Goal: Feedback & Contribution: Contribute content

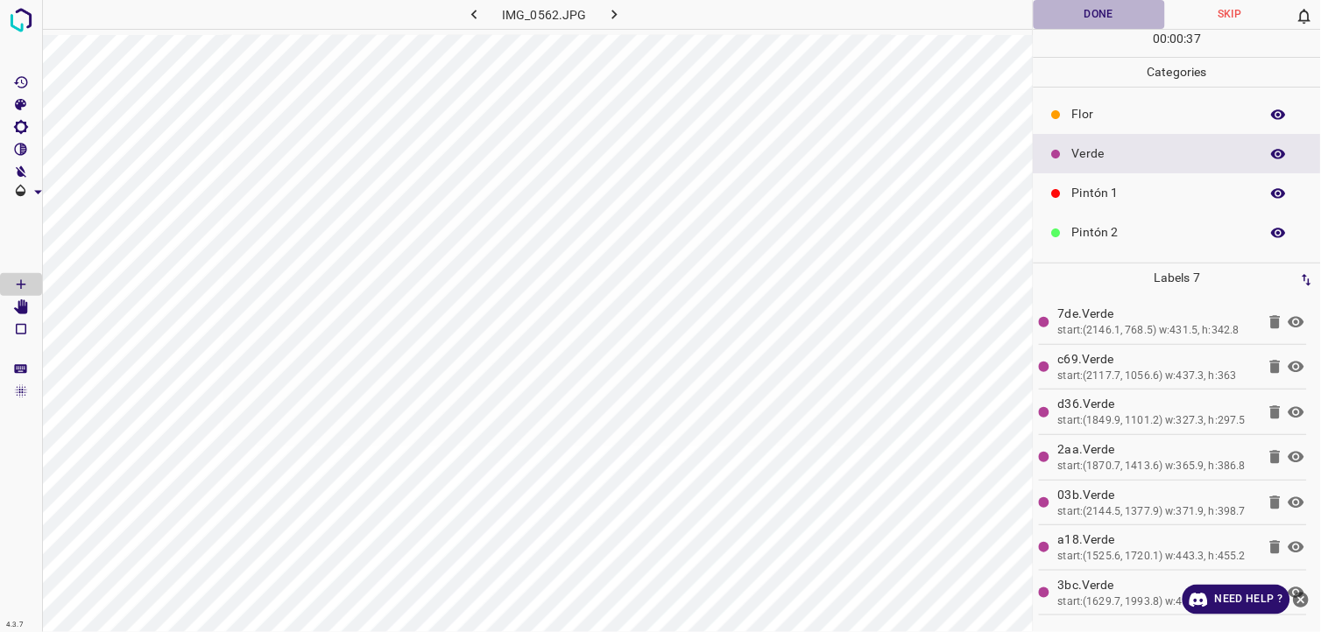
click at [1090, 10] on button "Done" at bounding box center [1099, 14] width 131 height 29
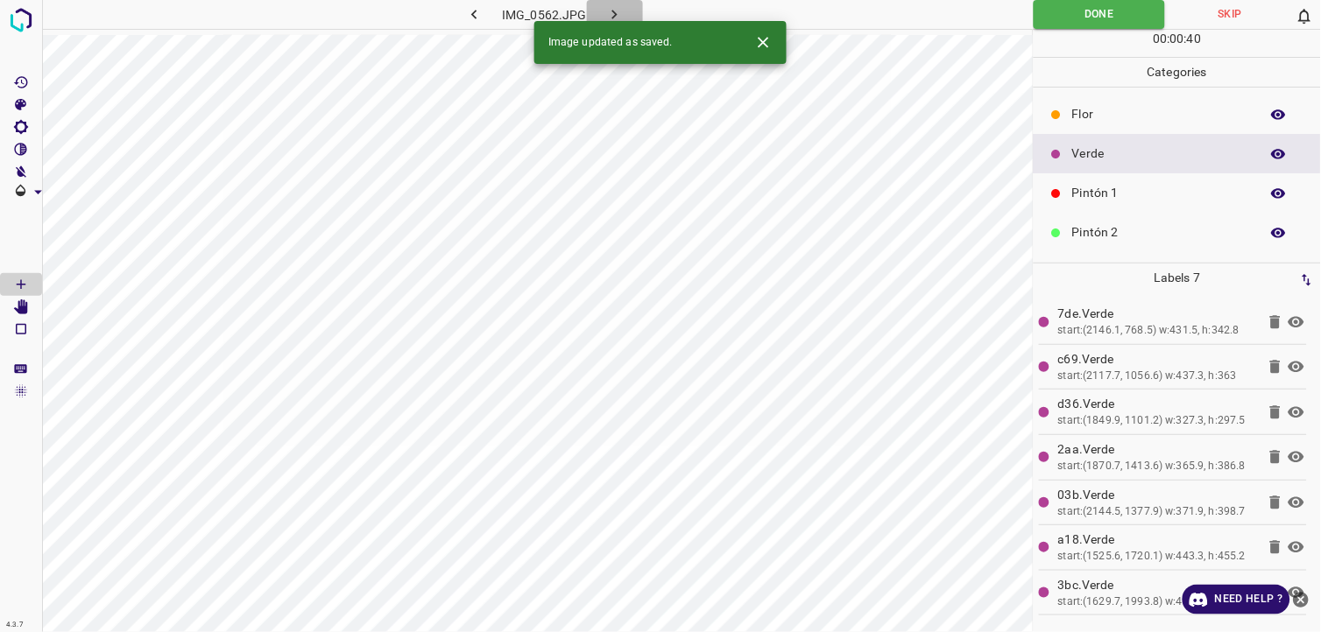
click at [611, 18] on icon "button" at bounding box center [614, 14] width 18 height 18
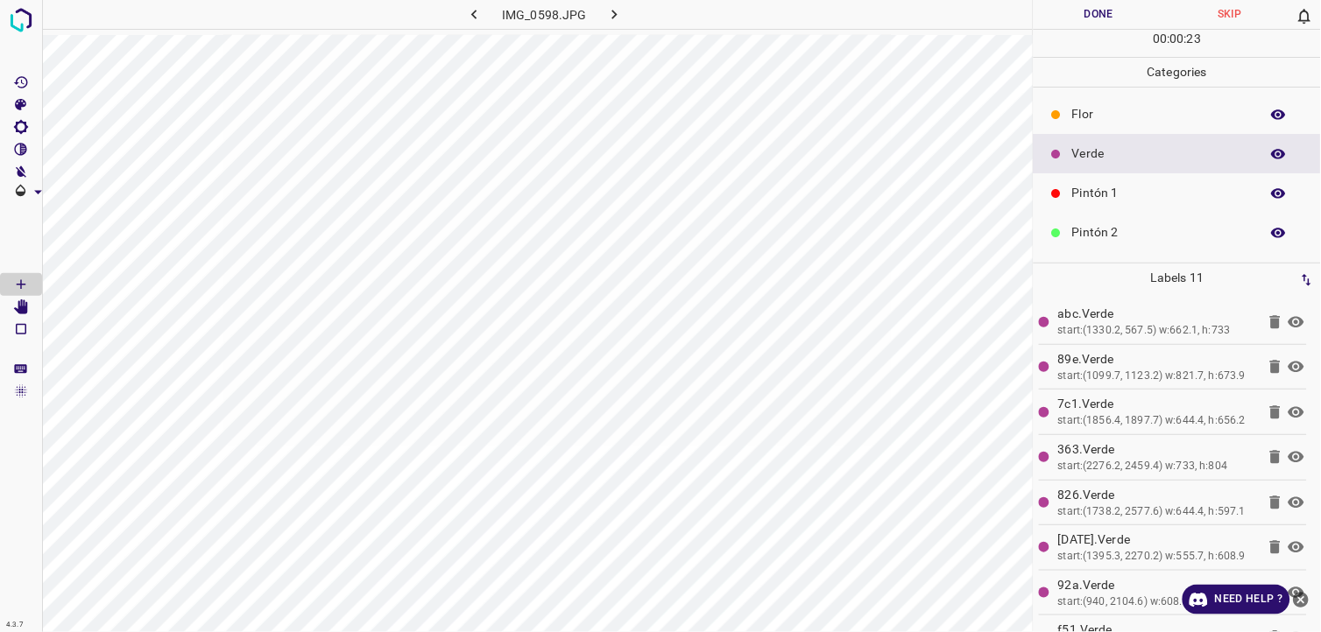
click at [1117, 11] on button "Done" at bounding box center [1099, 14] width 131 height 29
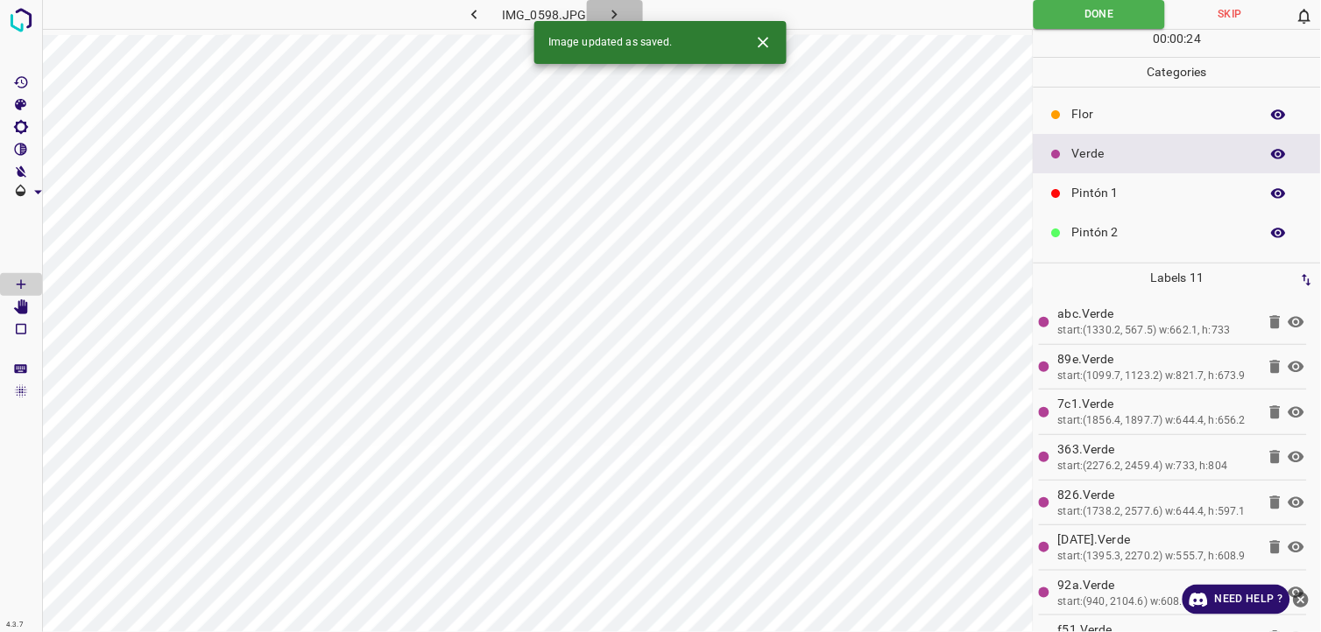
click at [618, 13] on icon "button" at bounding box center [614, 14] width 18 height 18
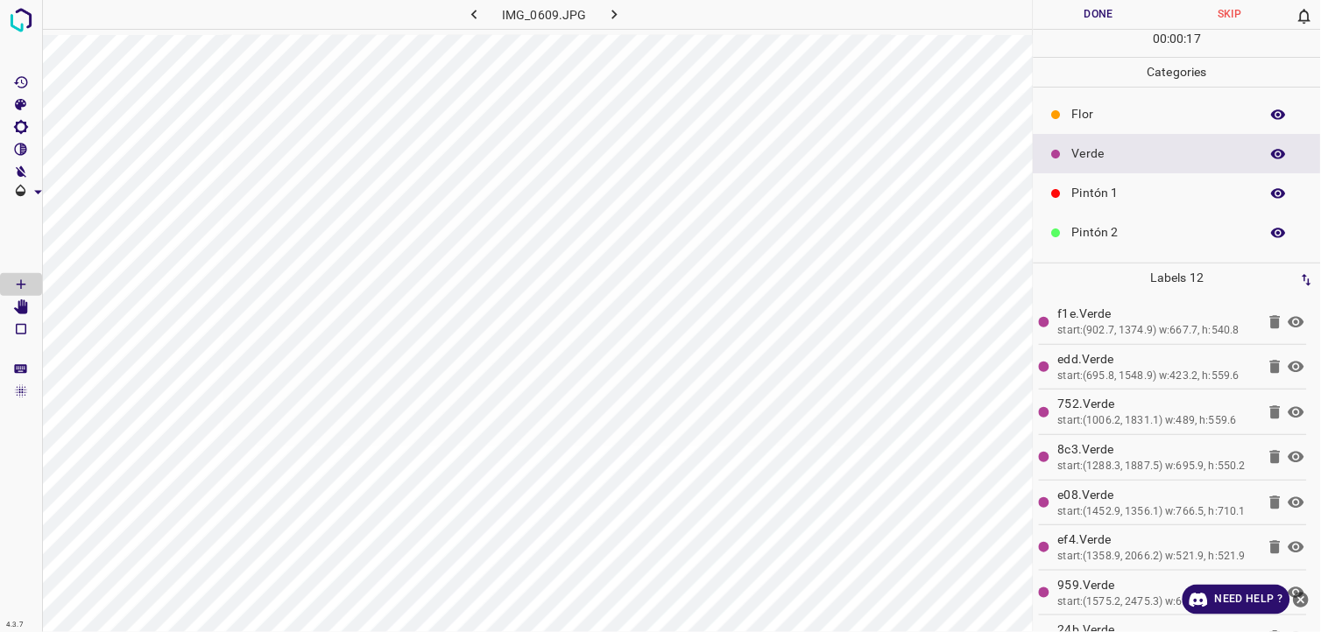
click at [1107, 11] on button "Done" at bounding box center [1099, 14] width 131 height 29
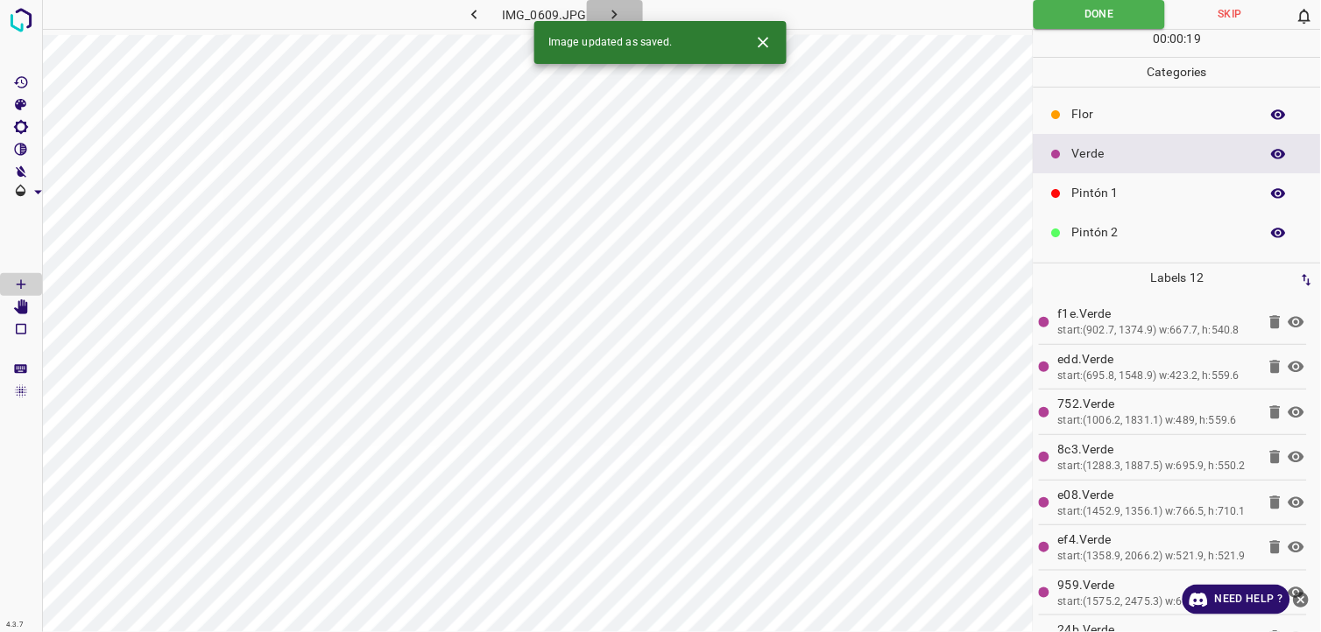
click at [617, 15] on icon "button" at bounding box center [614, 14] width 18 height 18
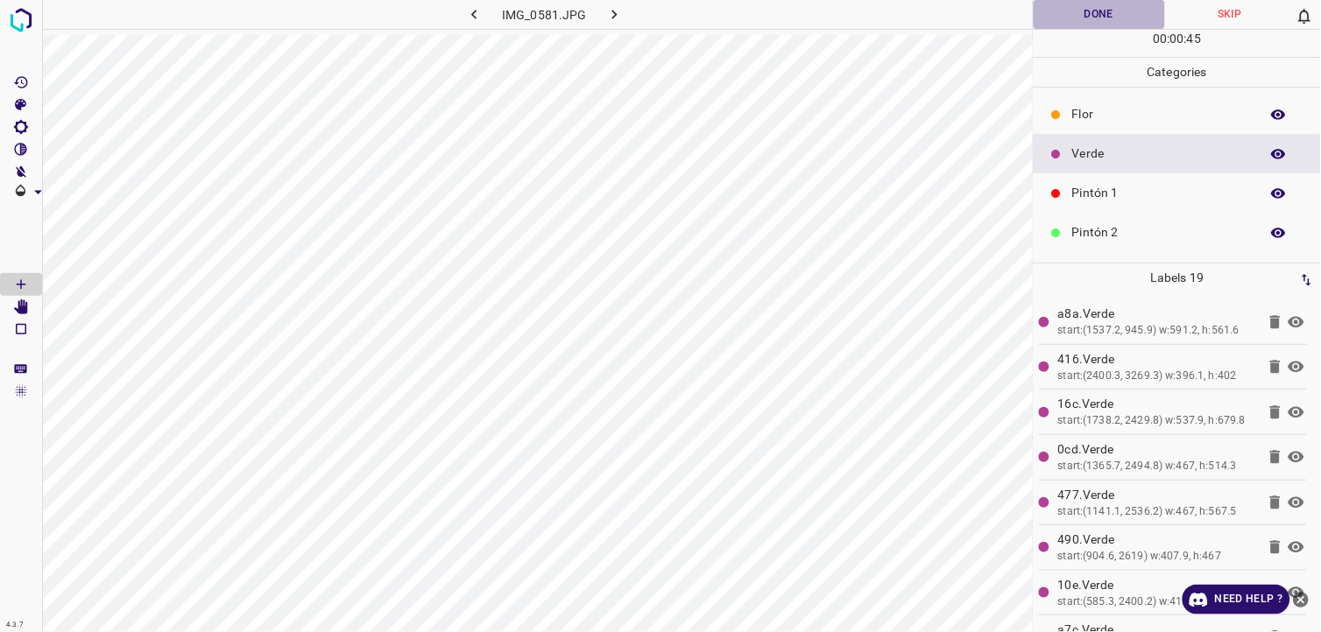
click at [1060, 2] on button "Done" at bounding box center [1099, 14] width 131 height 29
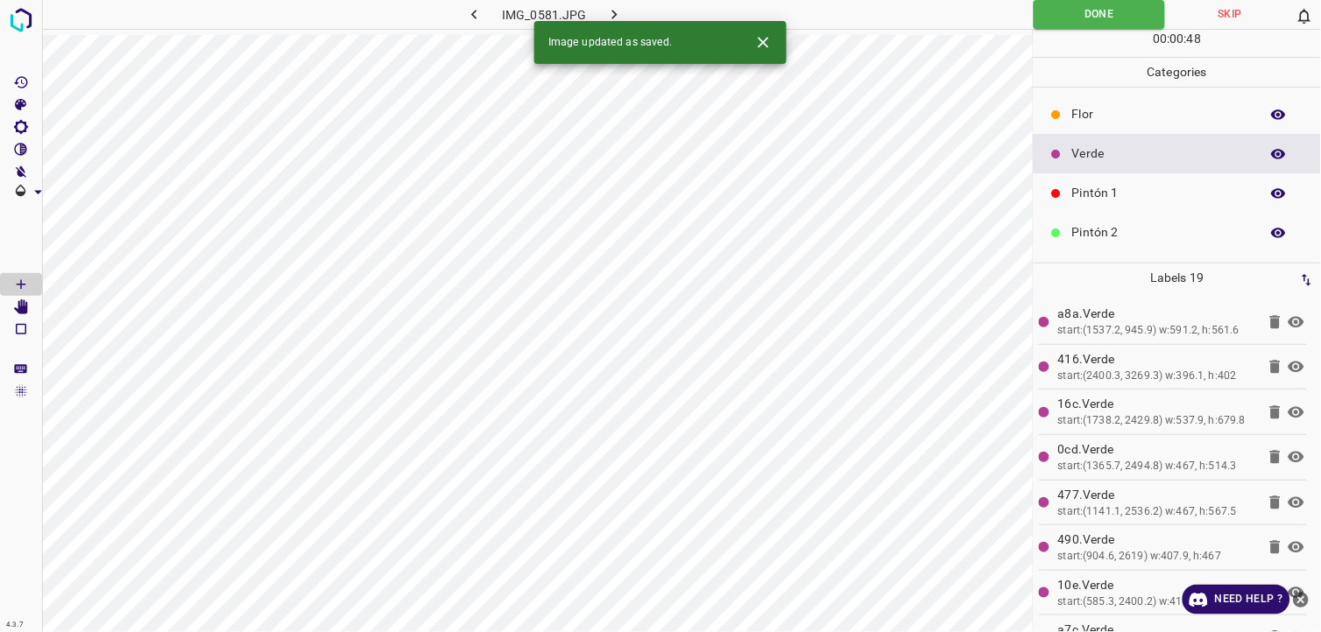
click at [626, 11] on button "button" at bounding box center [615, 14] width 56 height 29
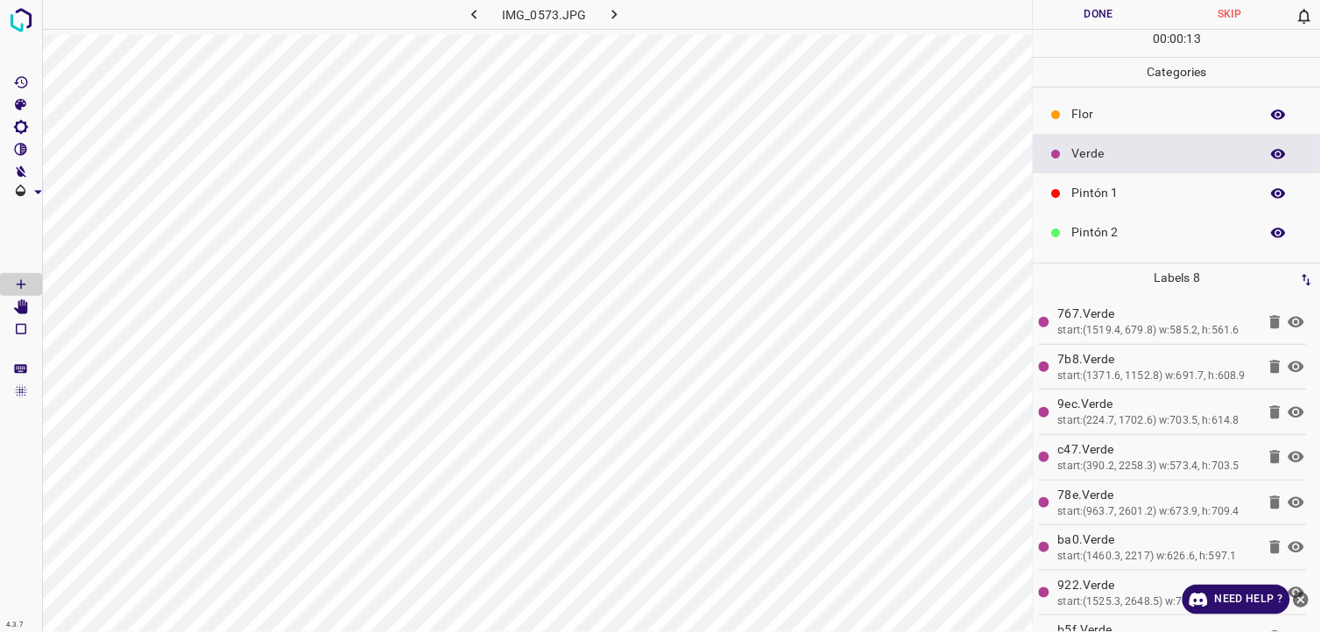
click at [1091, 22] on button "Done" at bounding box center [1099, 14] width 131 height 29
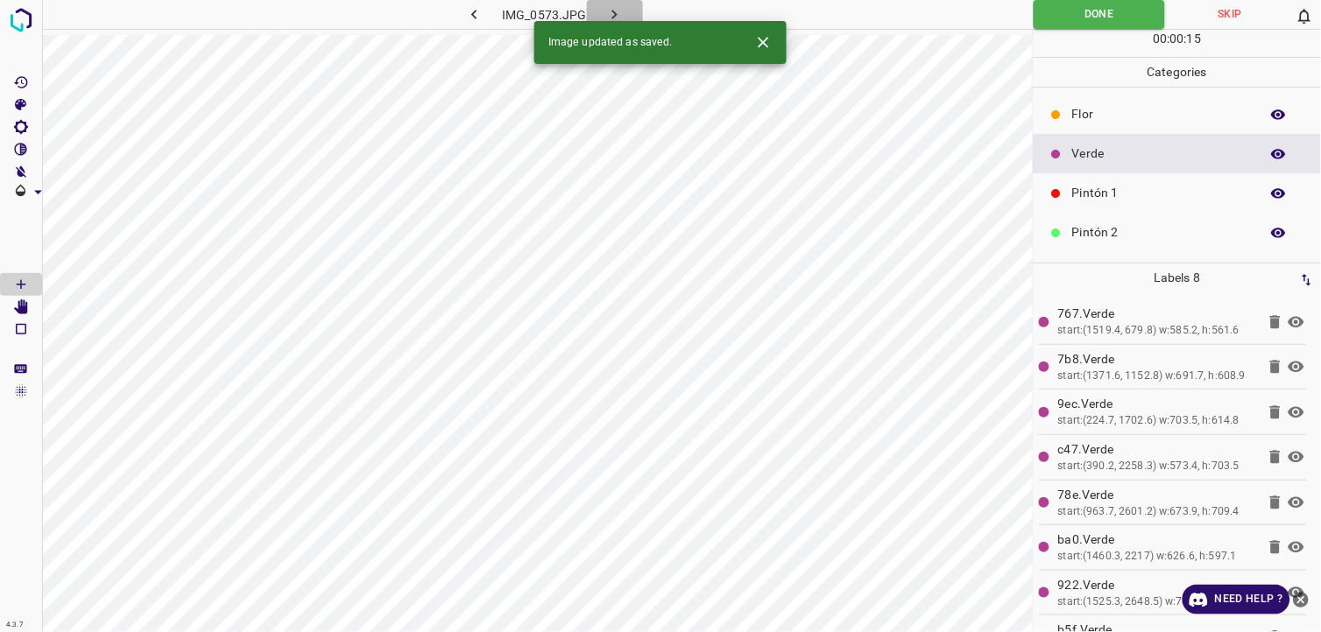
click at [632, 2] on button "button" at bounding box center [615, 14] width 56 height 29
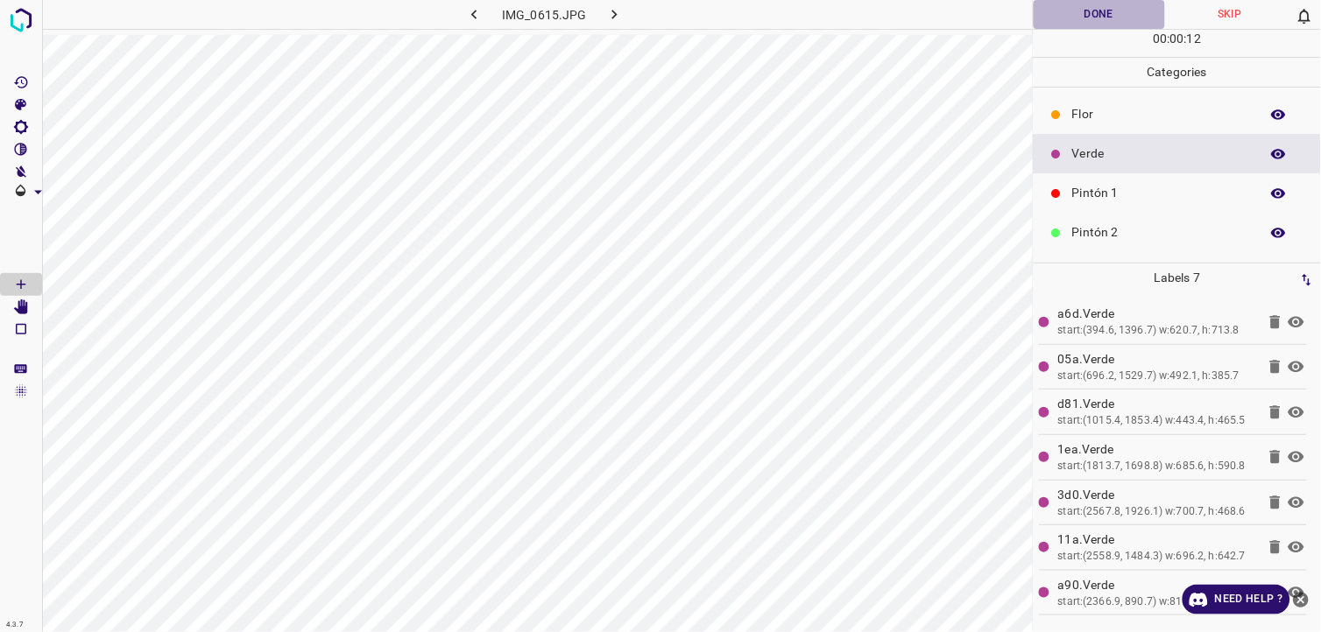
click at [1054, 10] on button "Done" at bounding box center [1099, 14] width 131 height 29
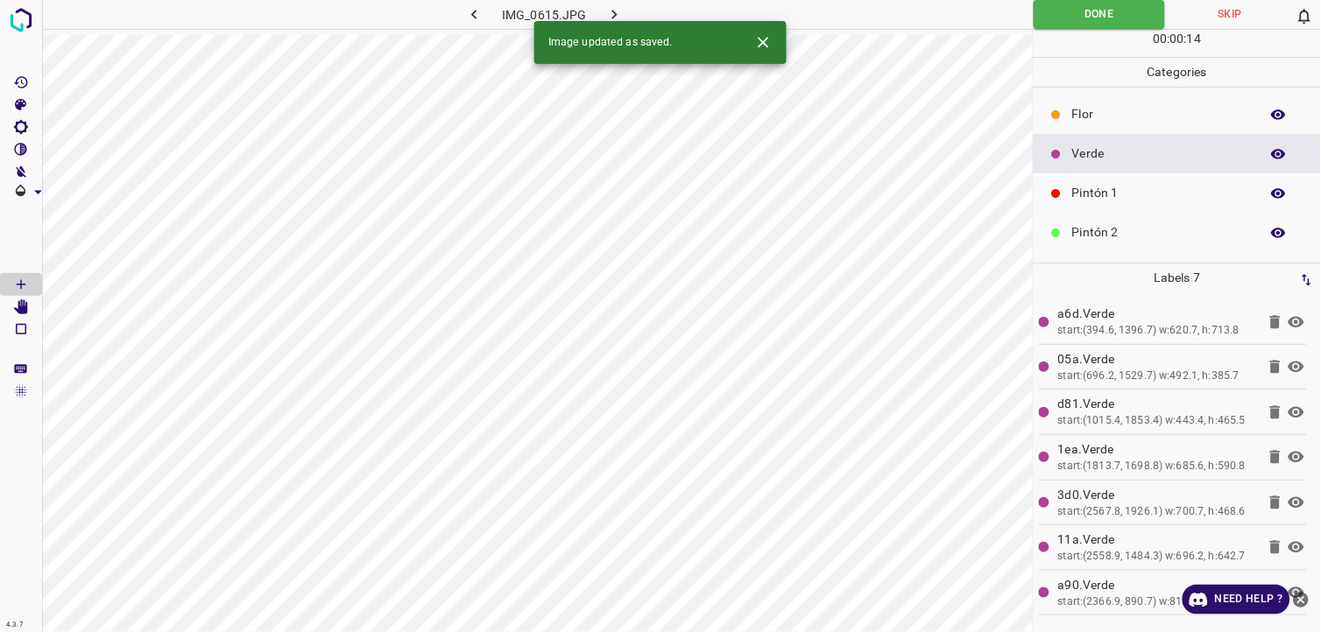
click at [618, 14] on icon "button" at bounding box center [614, 14] width 18 height 18
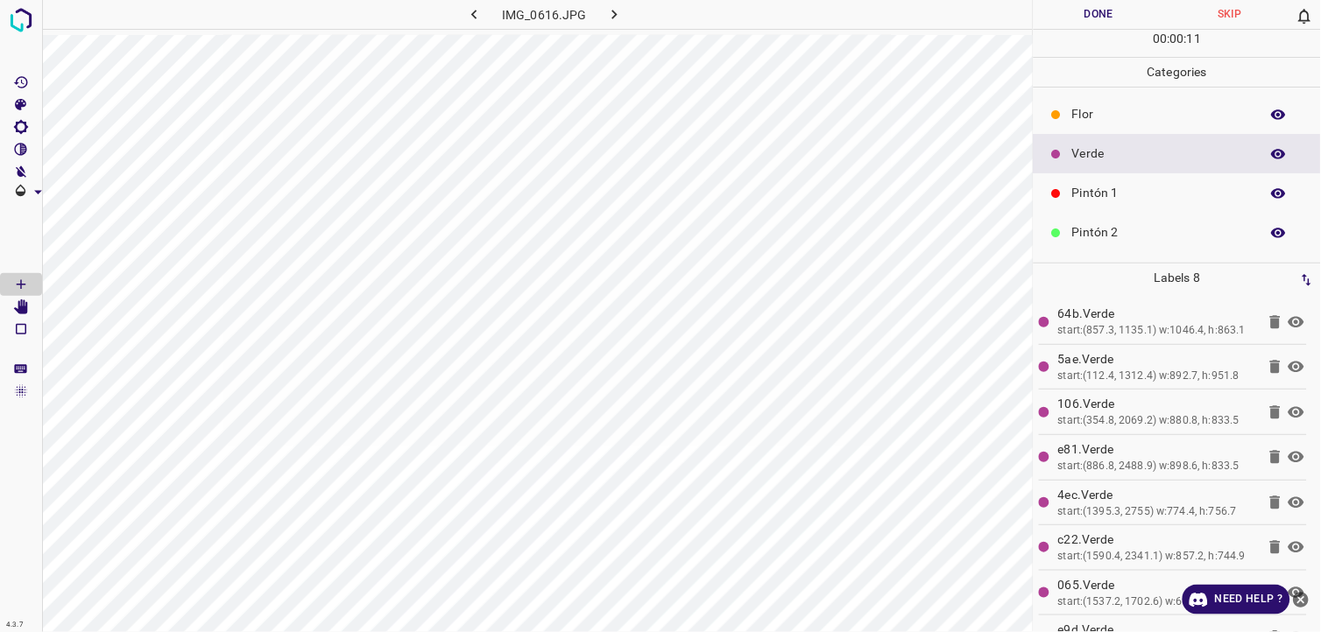
click at [1090, 15] on button "Done" at bounding box center [1099, 14] width 131 height 29
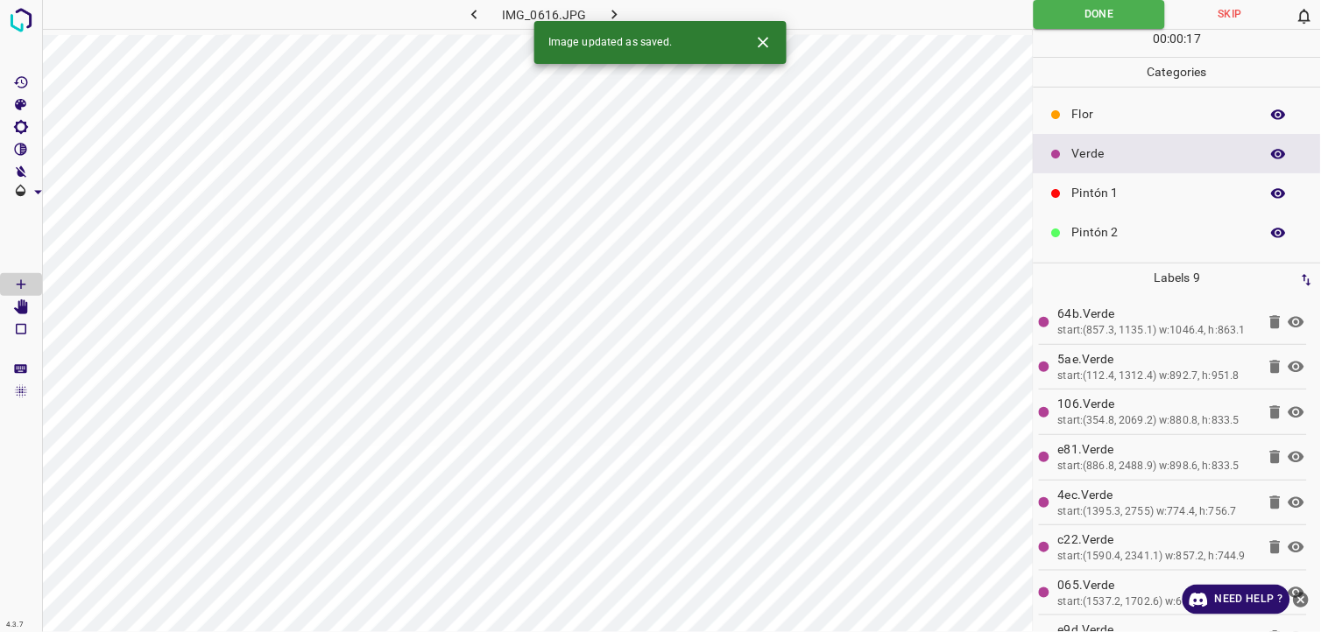
click at [615, 12] on icon "button" at bounding box center [614, 15] width 5 height 10
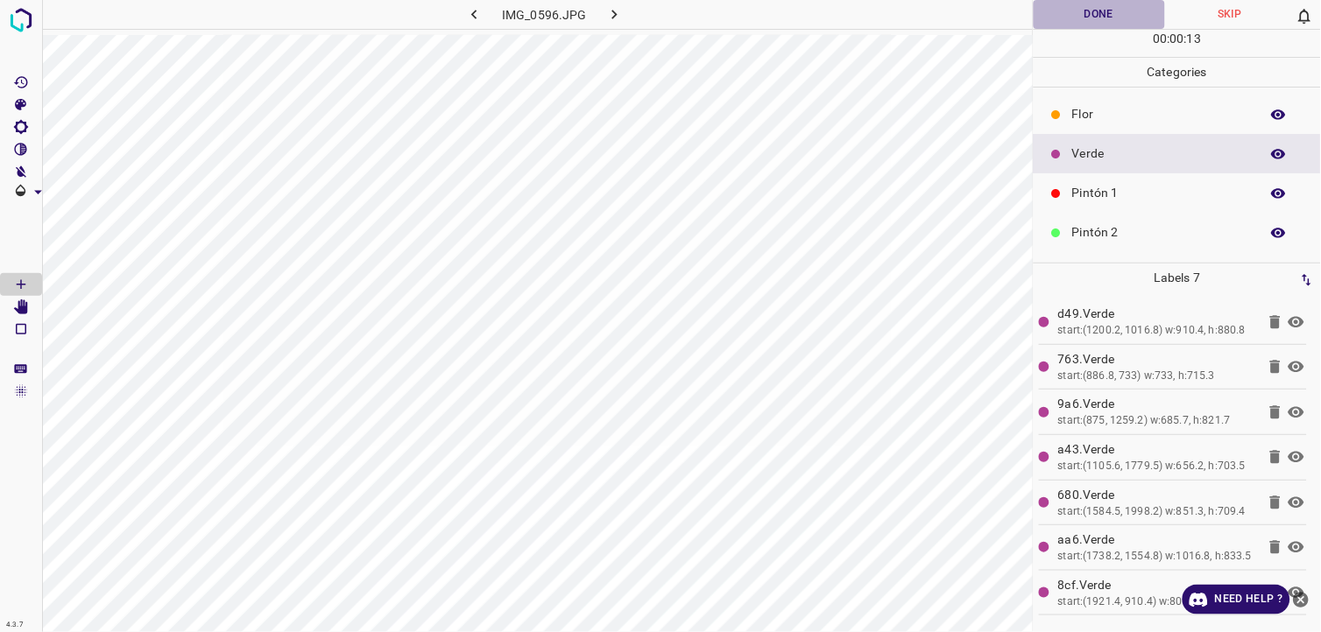
click at [1080, 14] on button "Done" at bounding box center [1099, 14] width 131 height 29
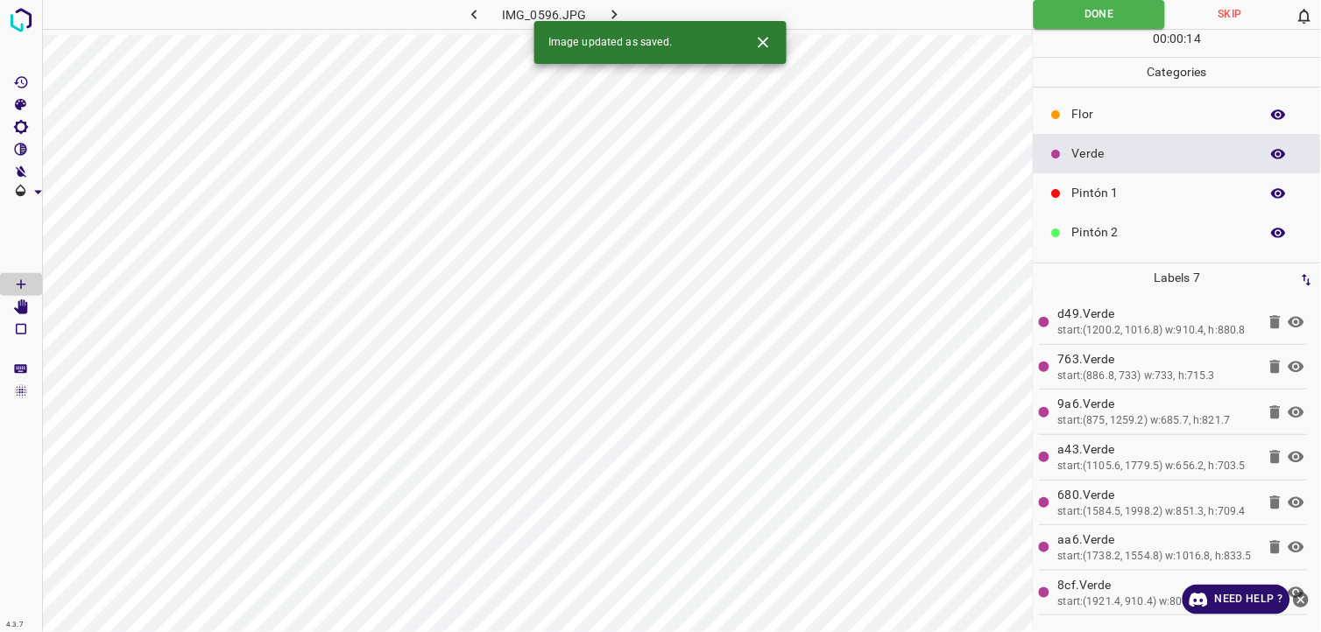
click at [607, 10] on icon "button" at bounding box center [614, 14] width 18 height 18
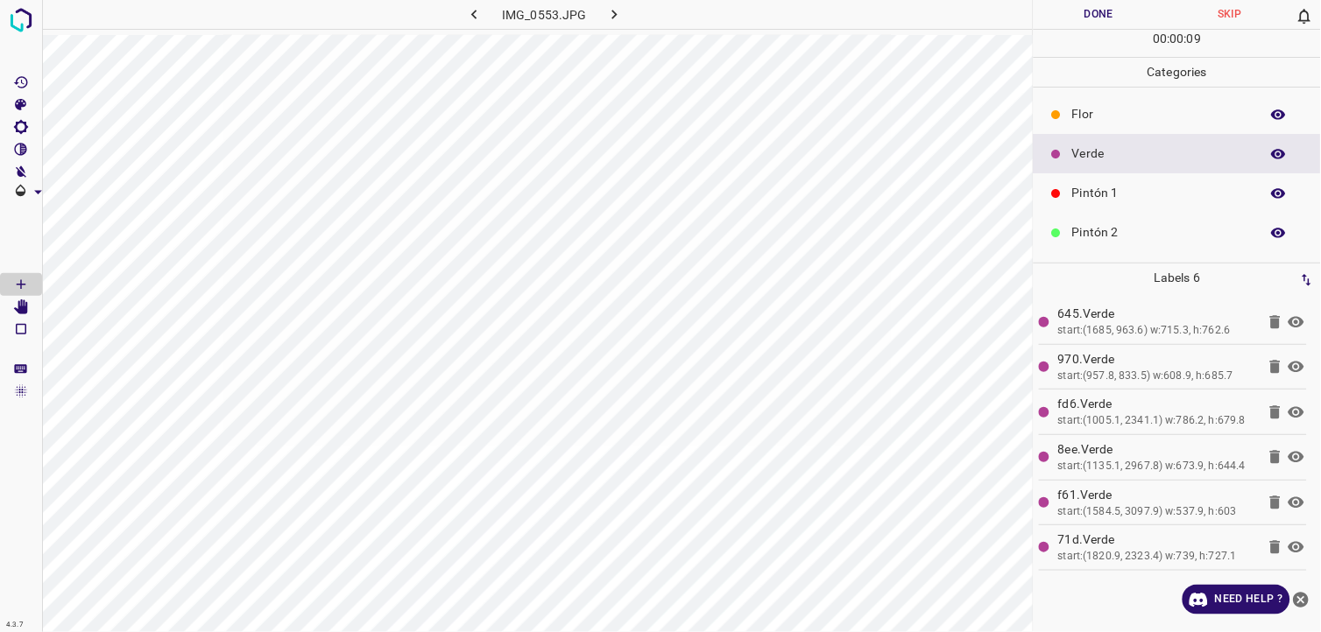
click at [1075, 11] on button "Done" at bounding box center [1099, 14] width 131 height 29
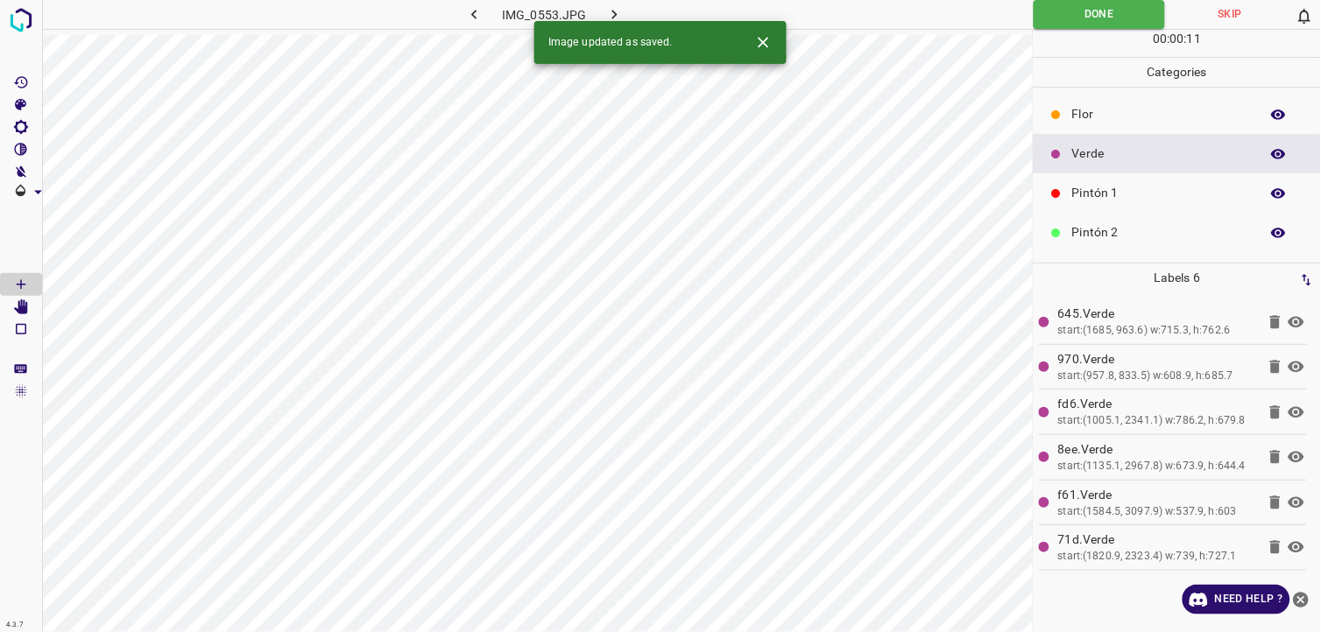
click at [614, 18] on icon "button" at bounding box center [614, 15] width 5 height 10
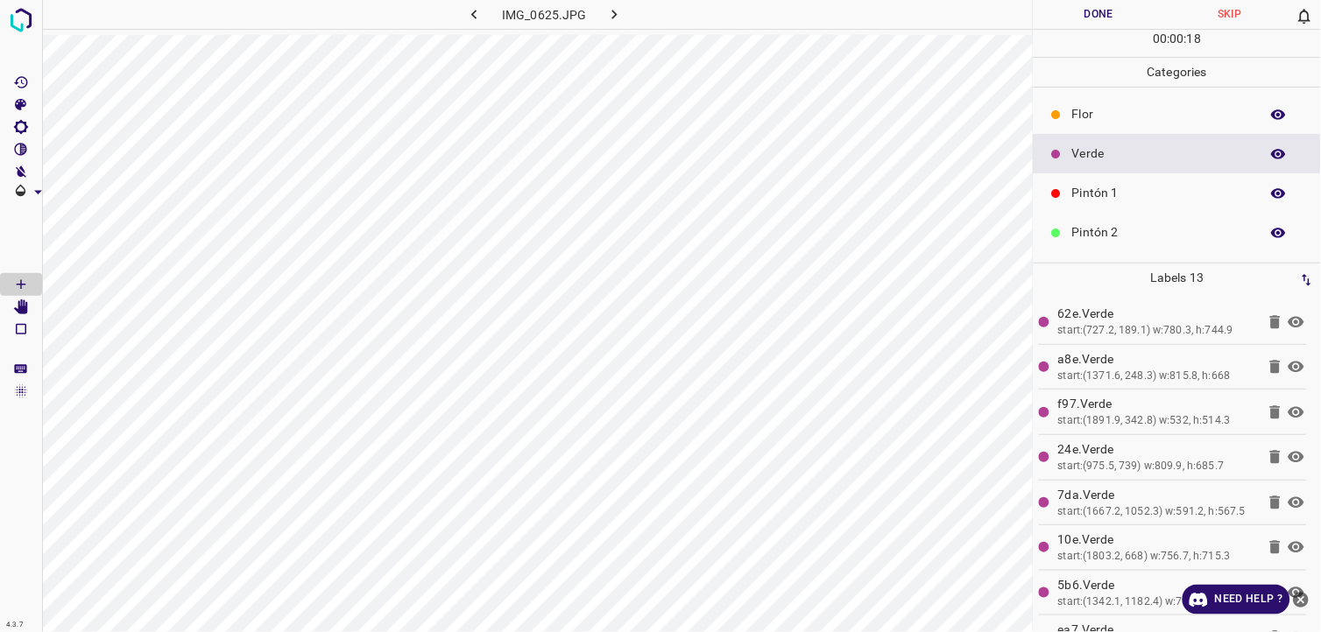
click at [1052, 14] on button "Done" at bounding box center [1099, 14] width 131 height 29
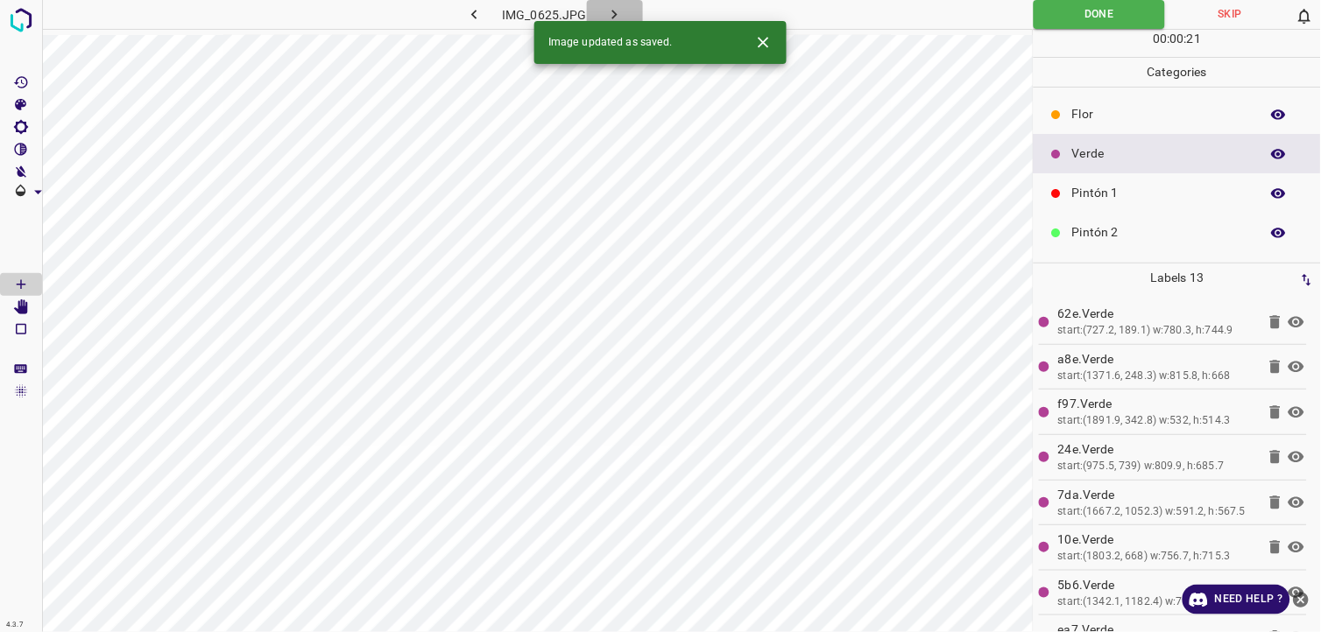
click at [611, 5] on icon "button" at bounding box center [614, 14] width 18 height 18
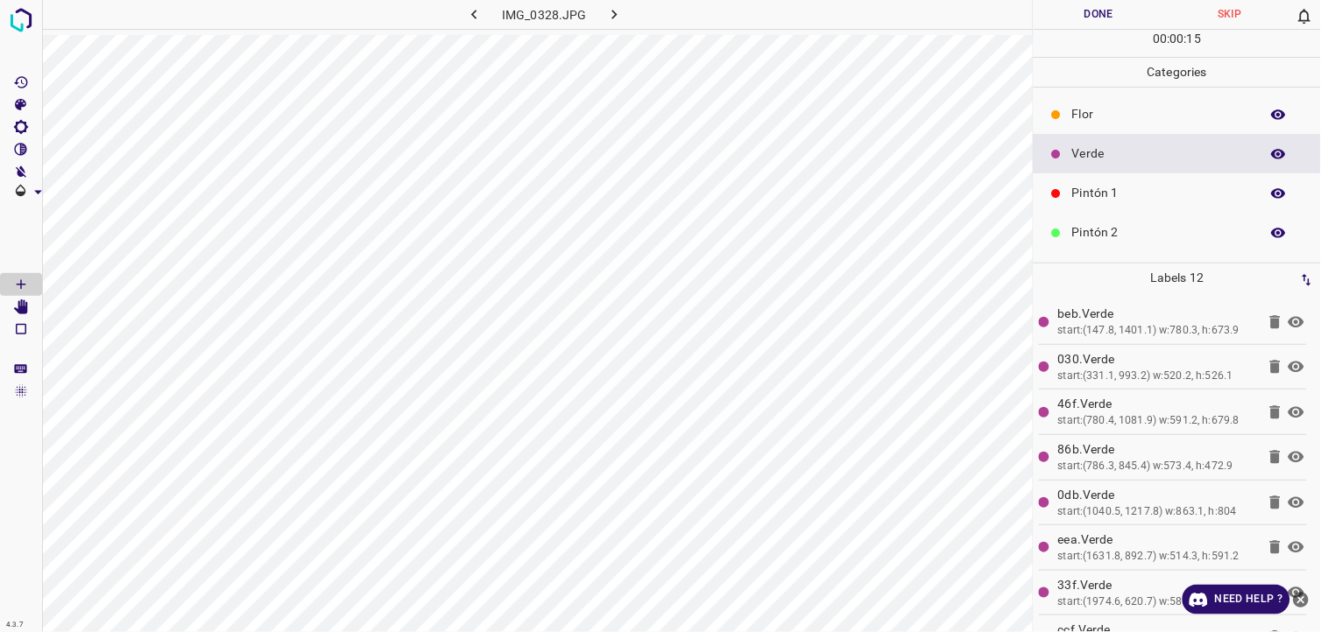
click at [1077, 18] on button "Done" at bounding box center [1099, 14] width 131 height 29
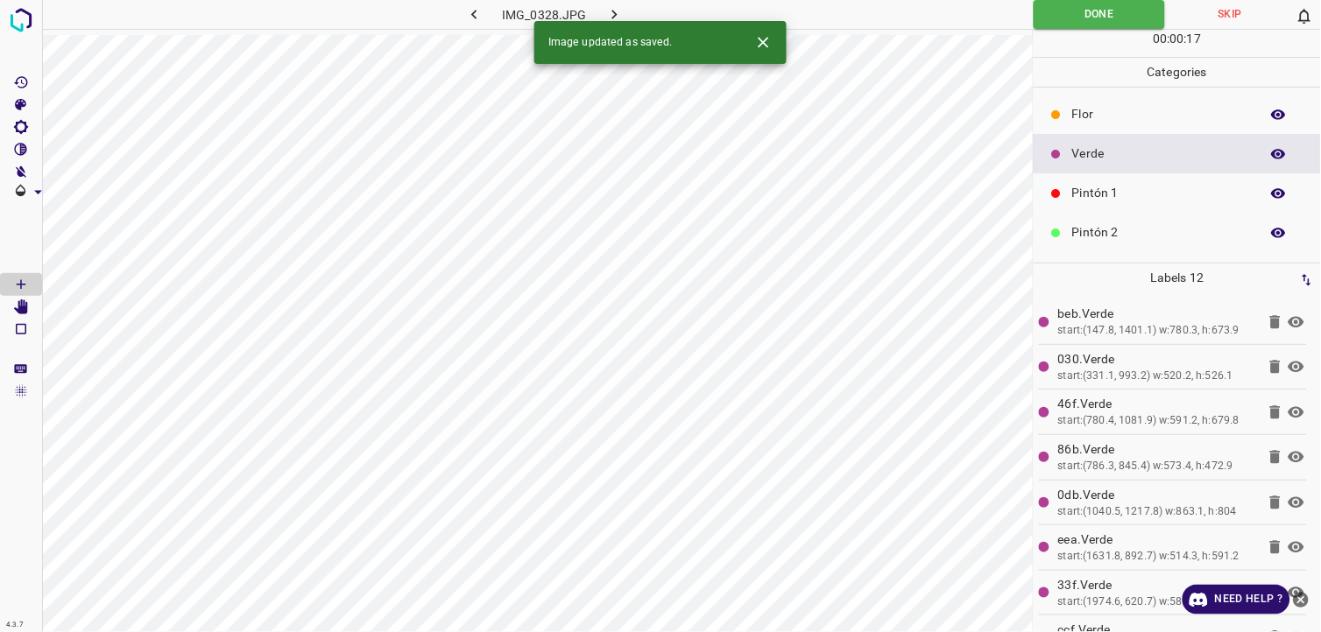
click at [627, 11] on button "button" at bounding box center [615, 14] width 56 height 29
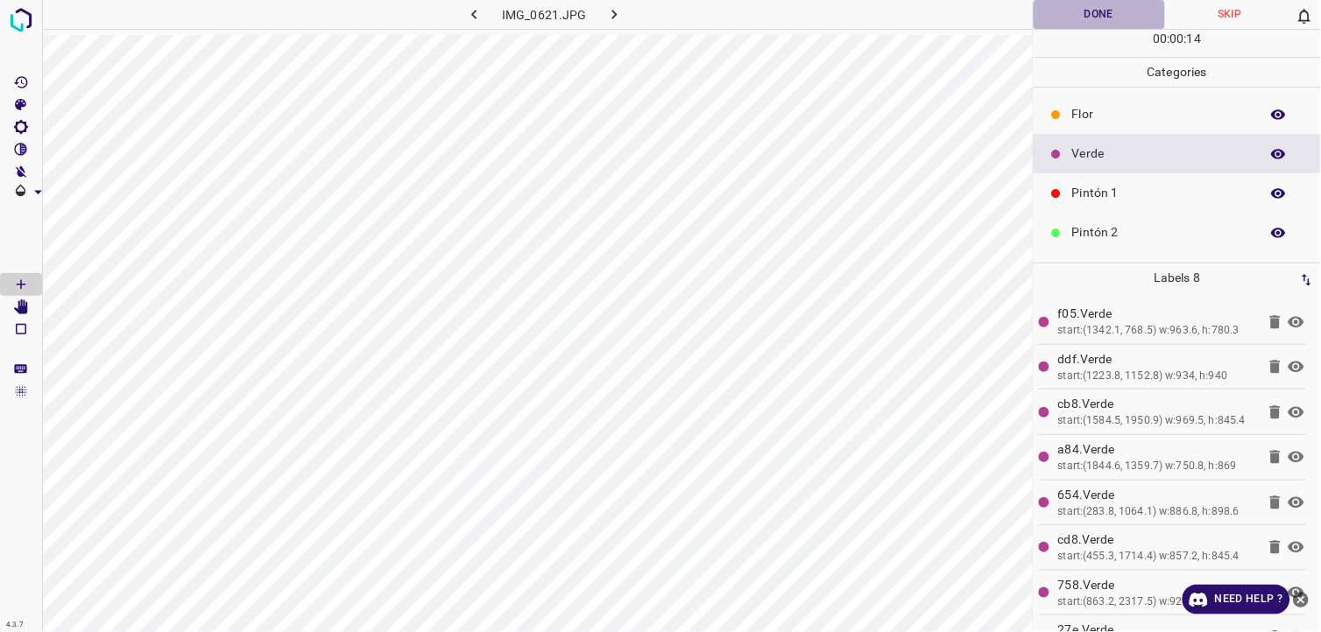
click at [1088, 23] on button "Done" at bounding box center [1099, 14] width 131 height 29
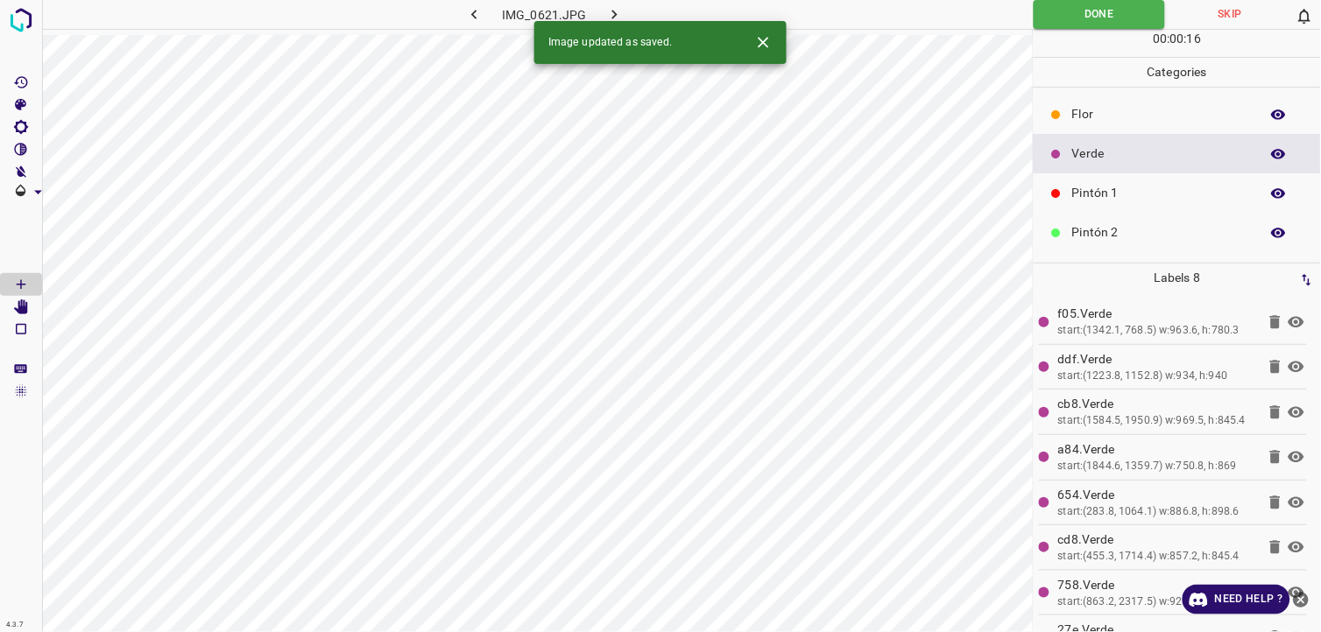
click at [619, 7] on icon "button" at bounding box center [614, 14] width 18 height 18
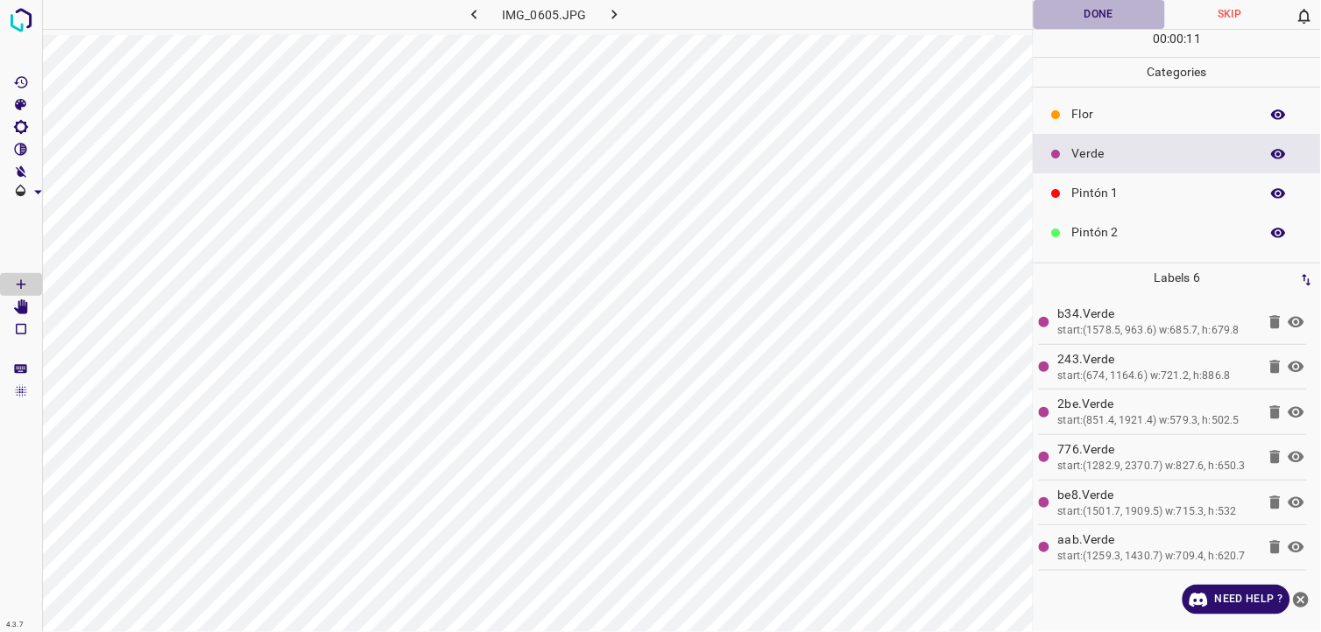
click at [1079, 11] on button "Done" at bounding box center [1099, 14] width 131 height 29
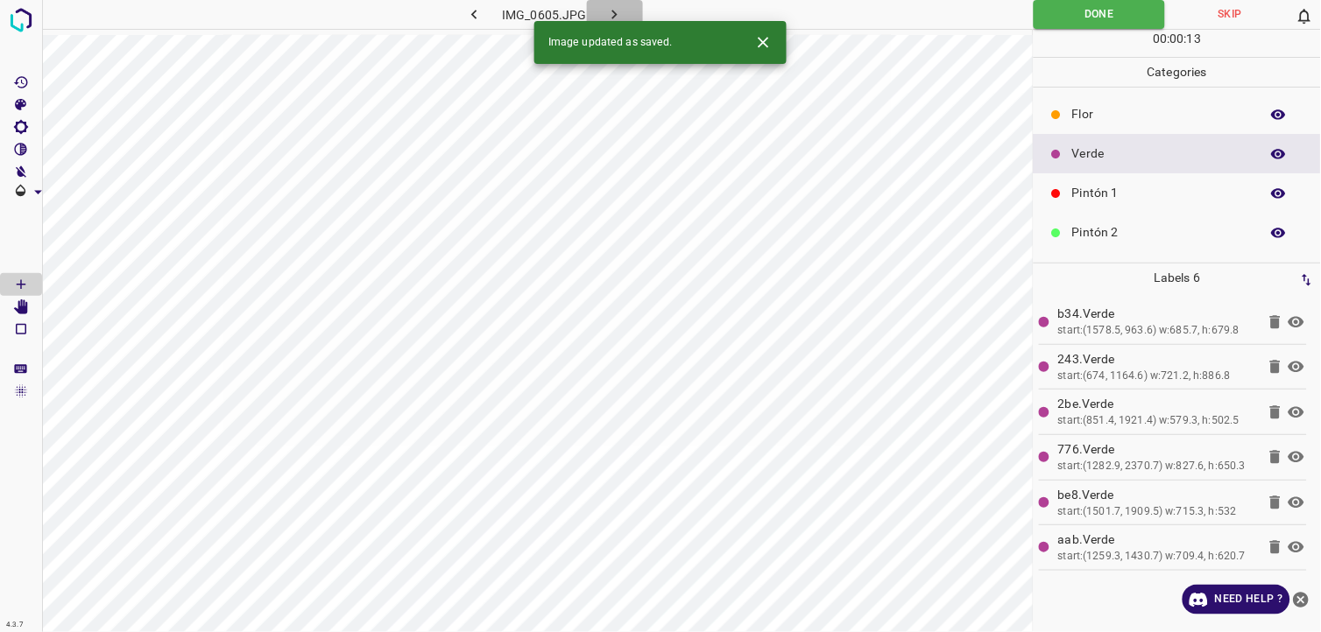
click at [622, 19] on icon "button" at bounding box center [614, 14] width 18 height 18
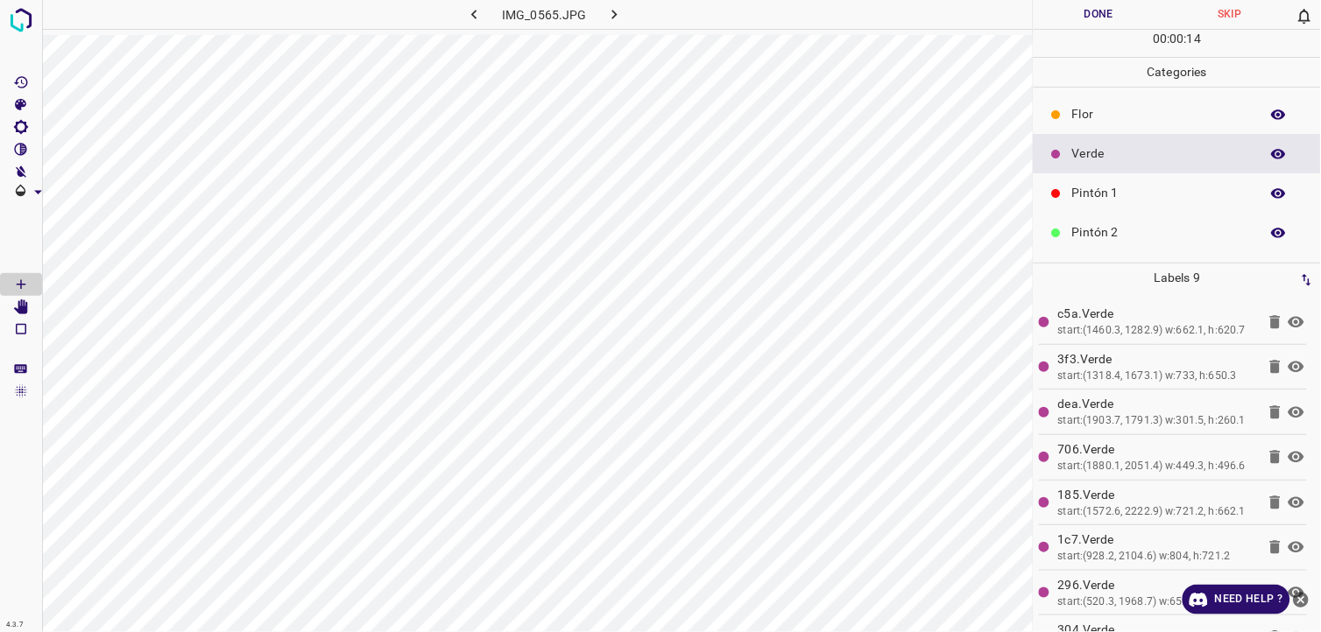
click at [1106, 18] on button "Done" at bounding box center [1099, 14] width 131 height 29
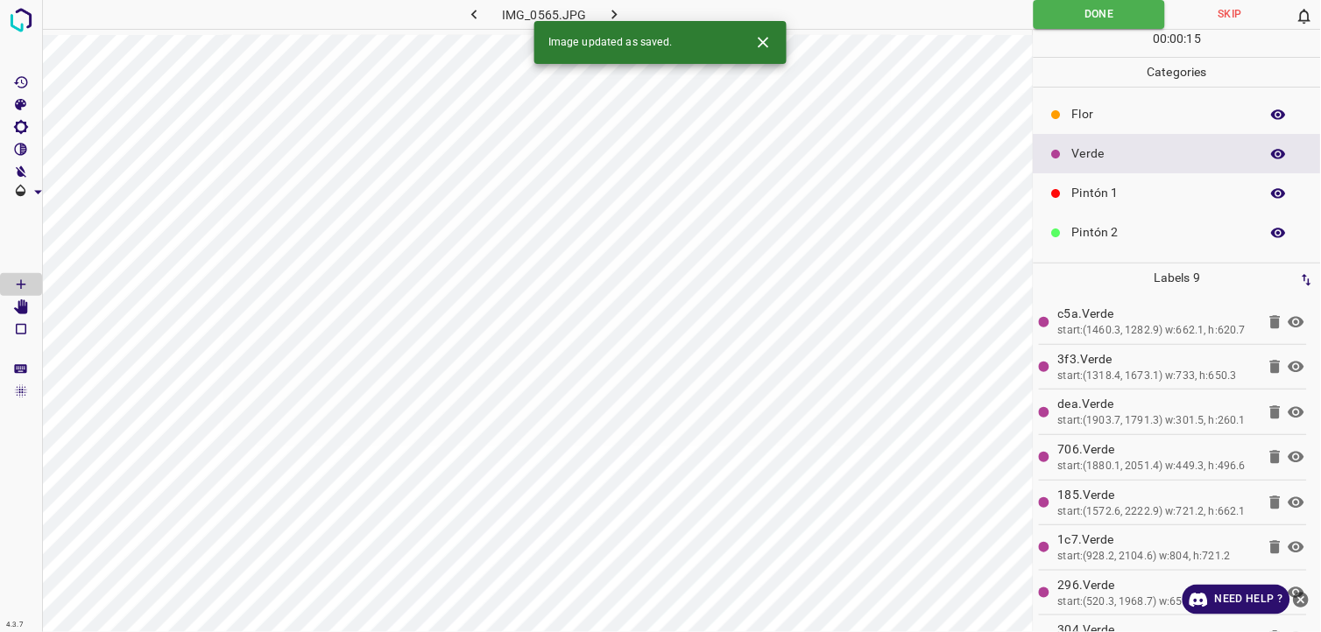
click at [622, 4] on button "button" at bounding box center [615, 14] width 56 height 29
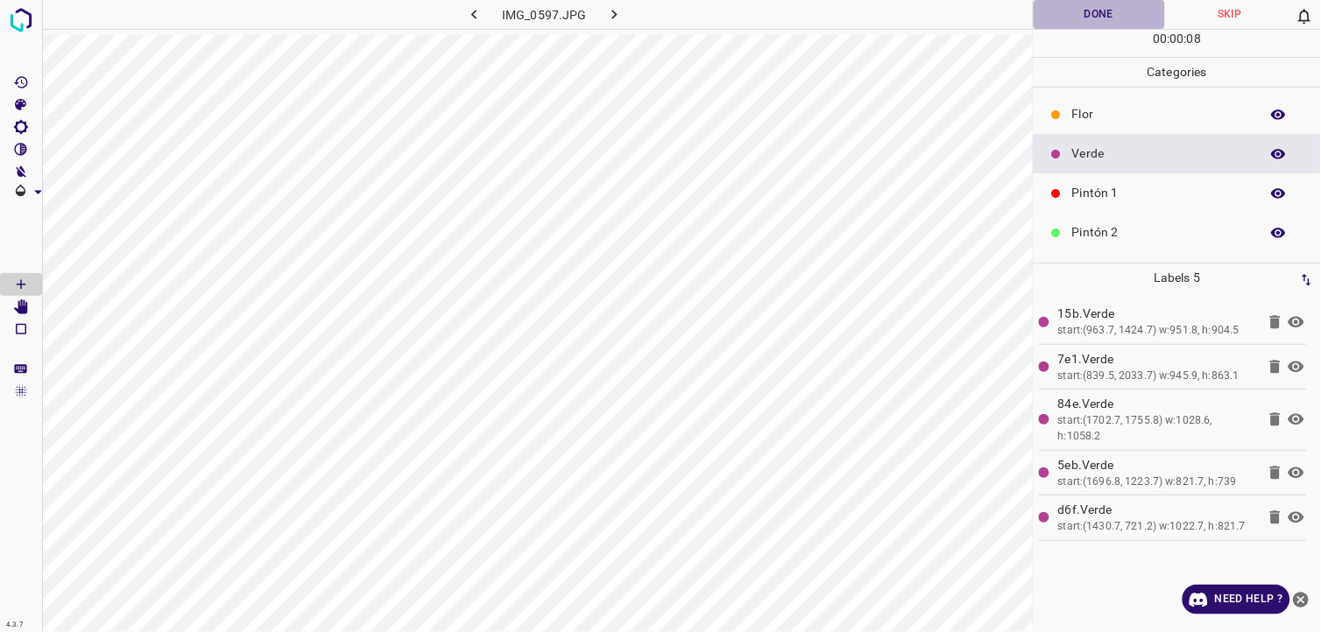
click at [1119, 0] on button "Done" at bounding box center [1099, 14] width 131 height 29
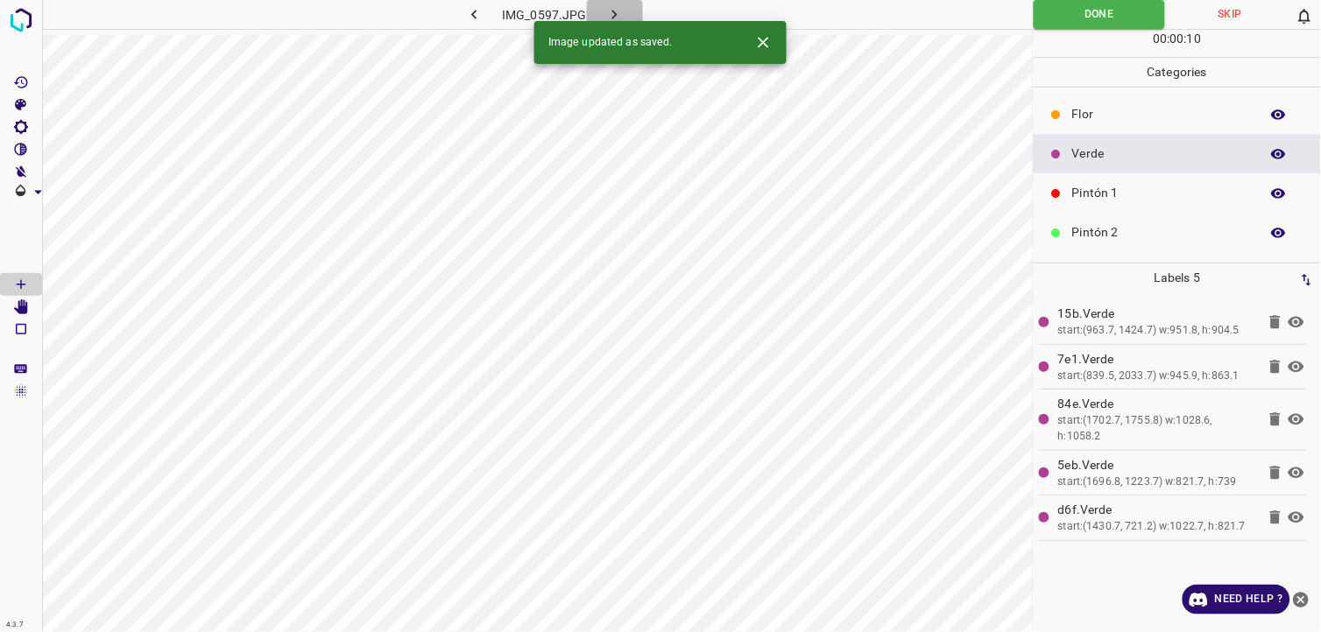
click at [618, 9] on icon "button" at bounding box center [614, 14] width 18 height 18
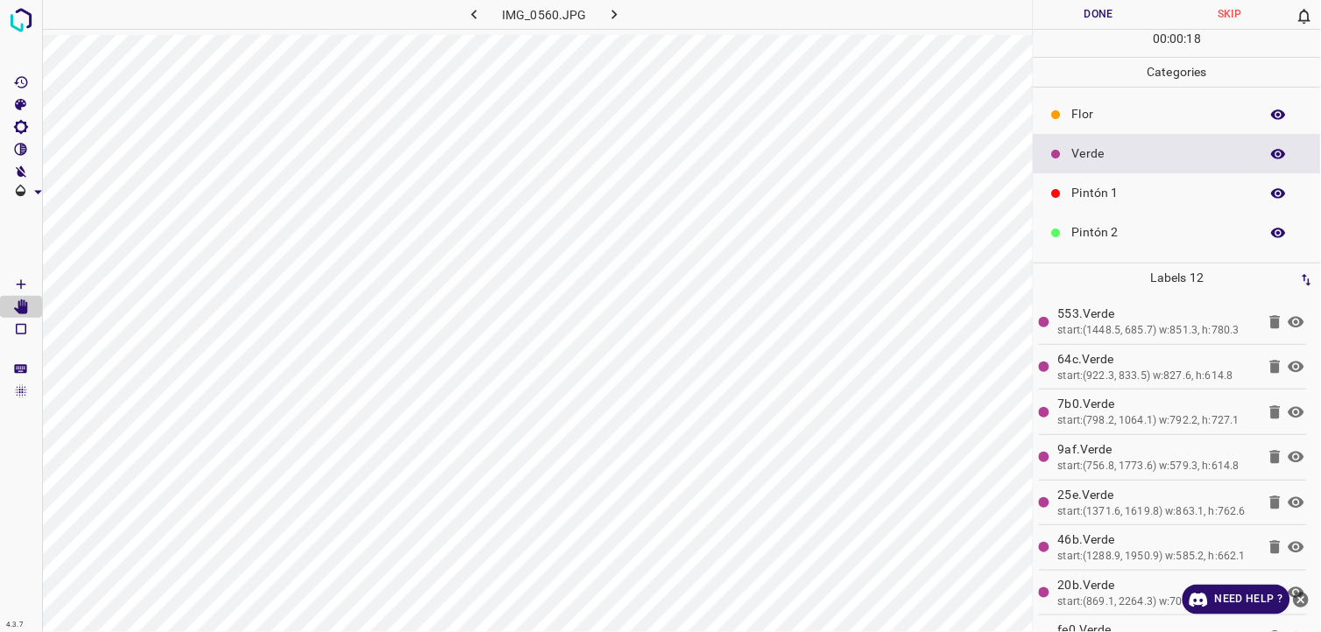
click at [1133, 15] on button "Done" at bounding box center [1099, 14] width 131 height 29
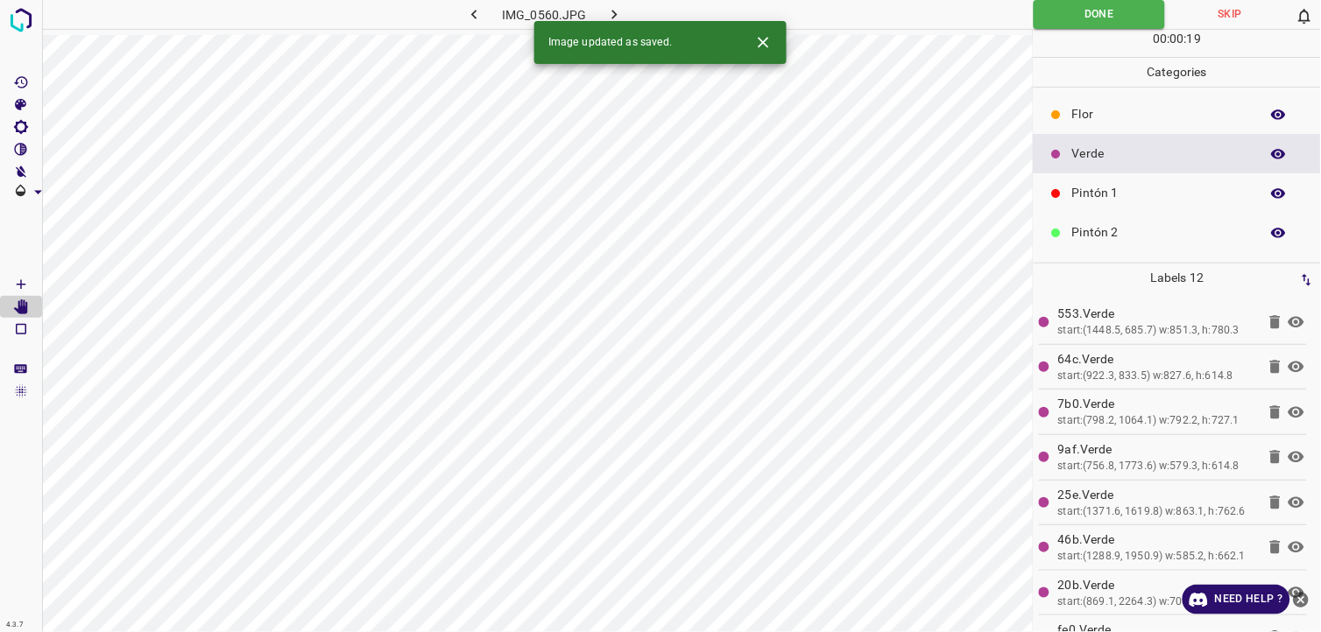
click at [631, 15] on button "button" at bounding box center [615, 14] width 56 height 29
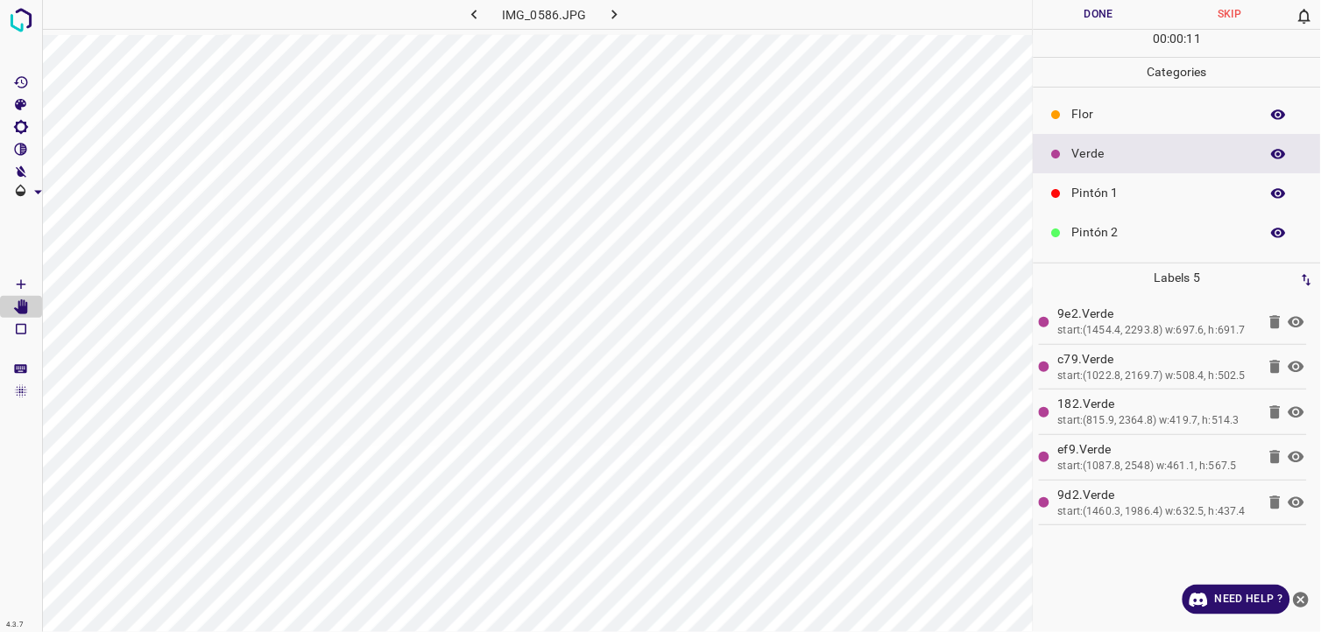
click at [1069, 11] on button "Done" at bounding box center [1099, 14] width 131 height 29
click at [1034, 0] on button "Done" at bounding box center [1099, 14] width 131 height 29
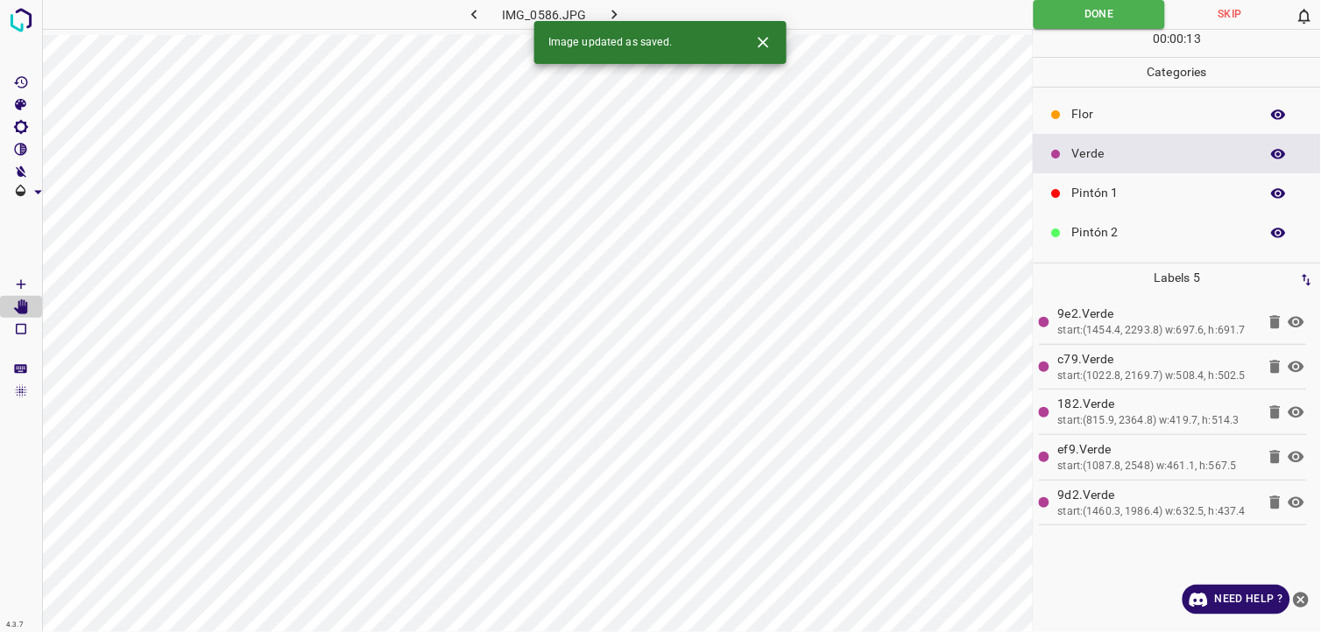
click at [613, 18] on icon "button" at bounding box center [614, 15] width 5 height 10
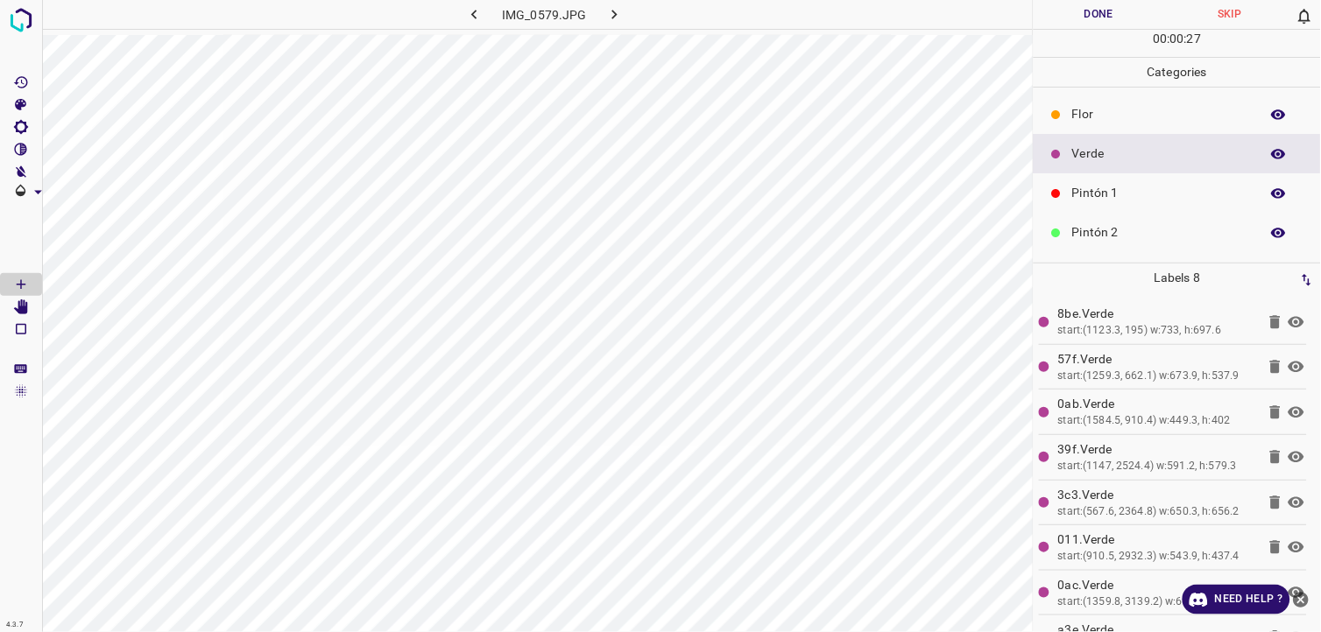
click at [1091, 13] on button "Done" at bounding box center [1099, 14] width 131 height 29
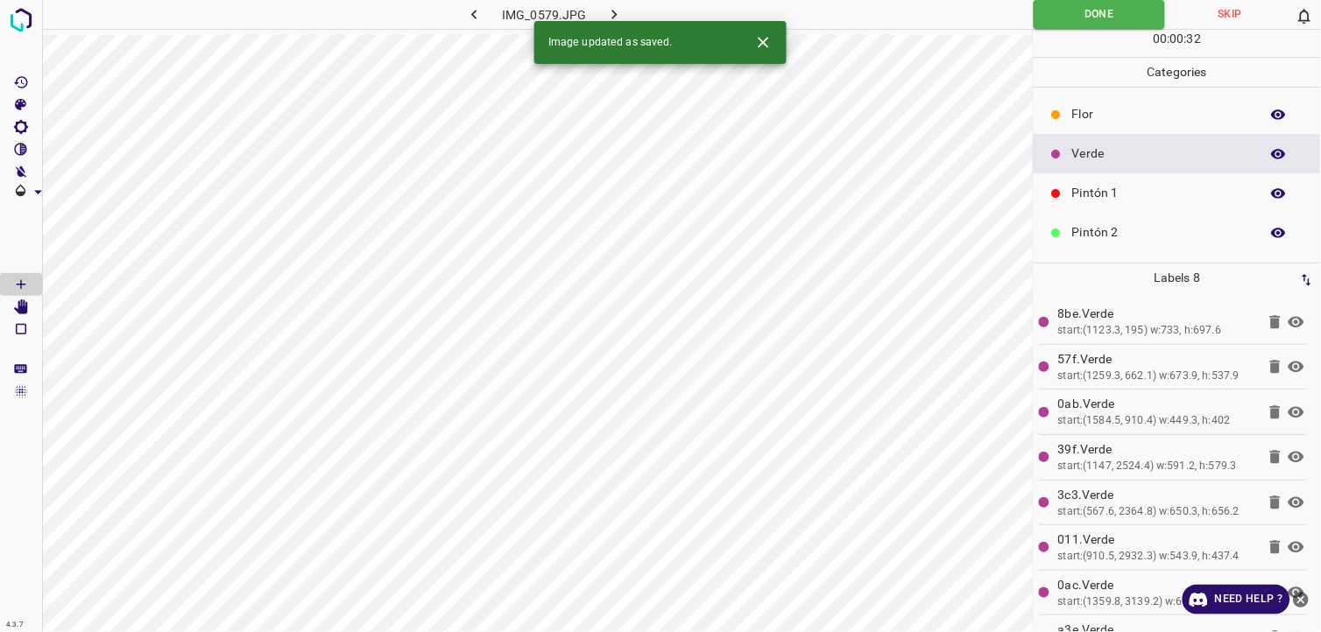
click at [619, 5] on icon "button" at bounding box center [614, 14] width 18 height 18
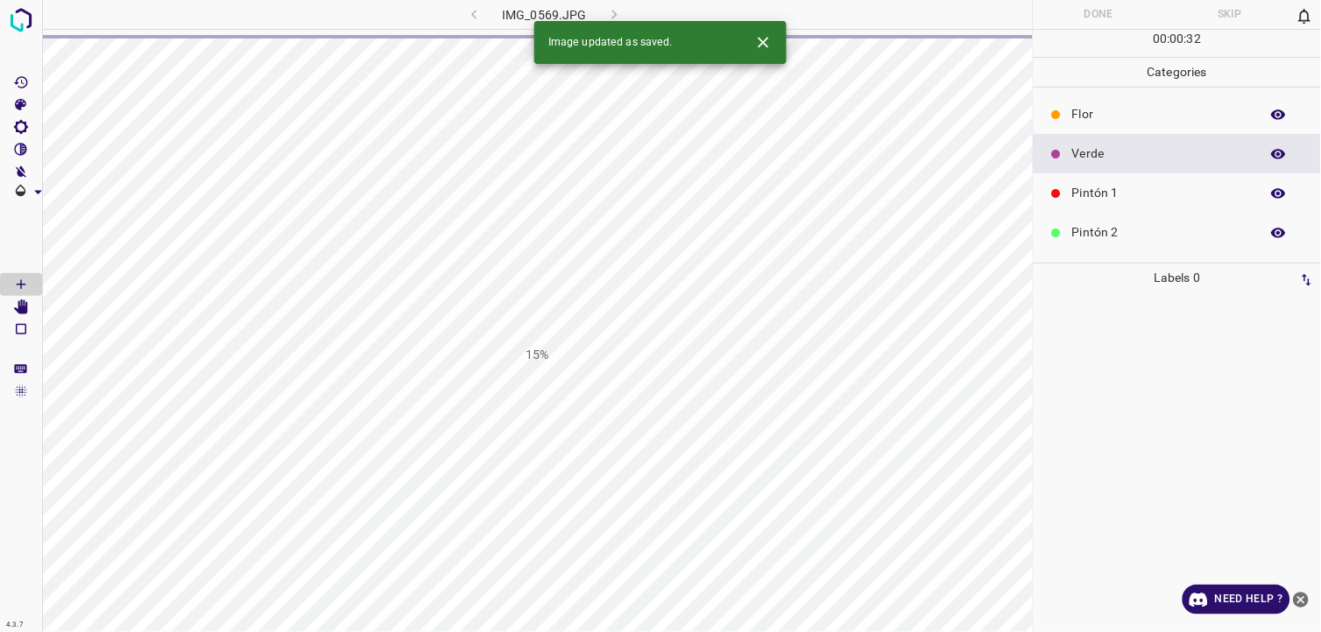
click at [1087, 111] on p "Flor" at bounding box center [1161, 114] width 179 height 18
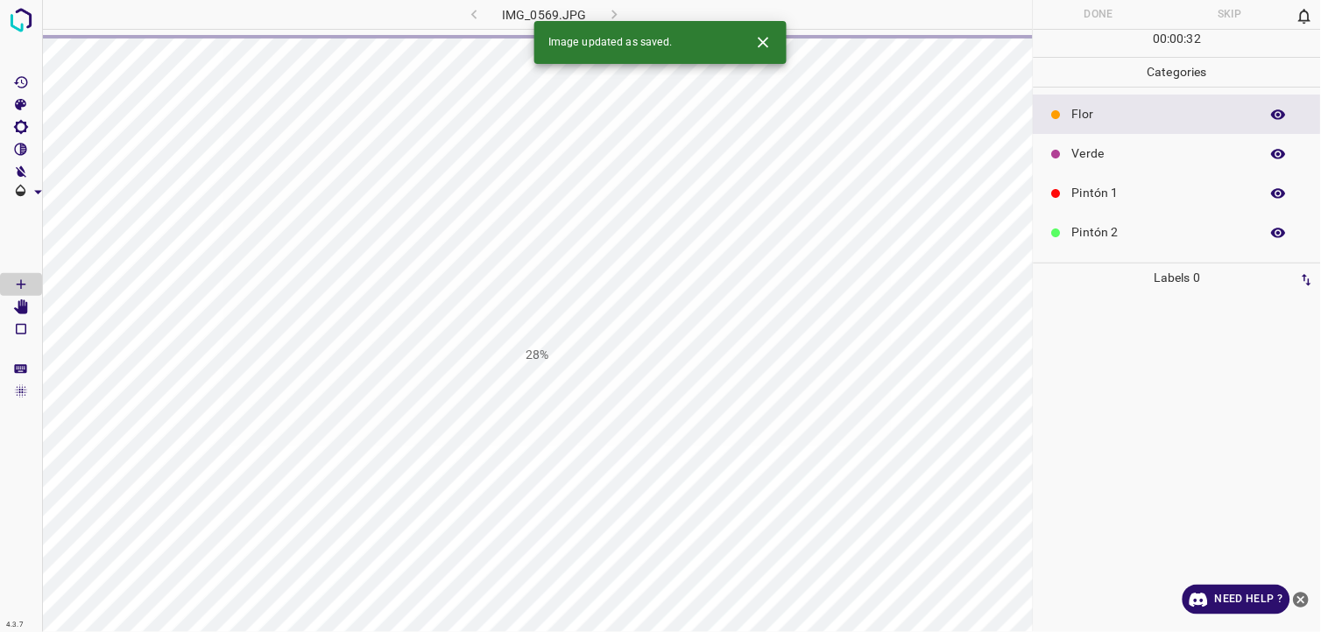
click at [1098, 141] on div "Verde" at bounding box center [1177, 153] width 287 height 39
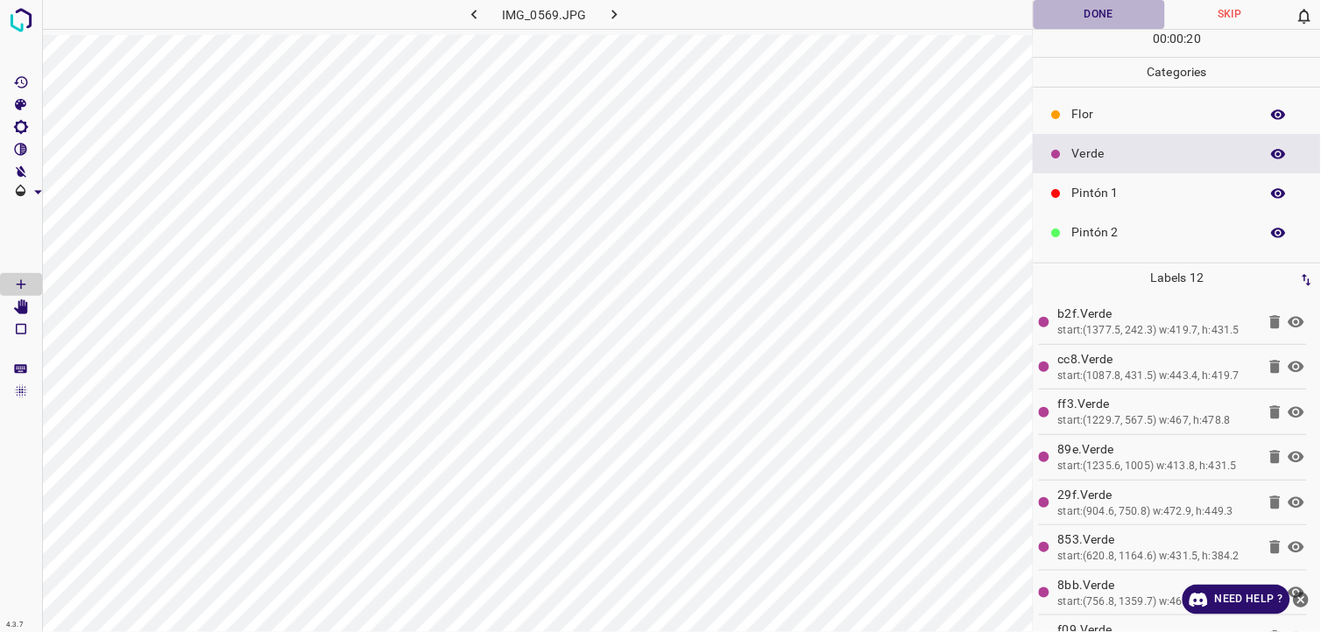
drag, startPoint x: 1036, startPoint y: 11, endPoint x: 1054, endPoint y: 12, distance: 17.5
click at [1037, 11] on button "Done" at bounding box center [1099, 14] width 131 height 29
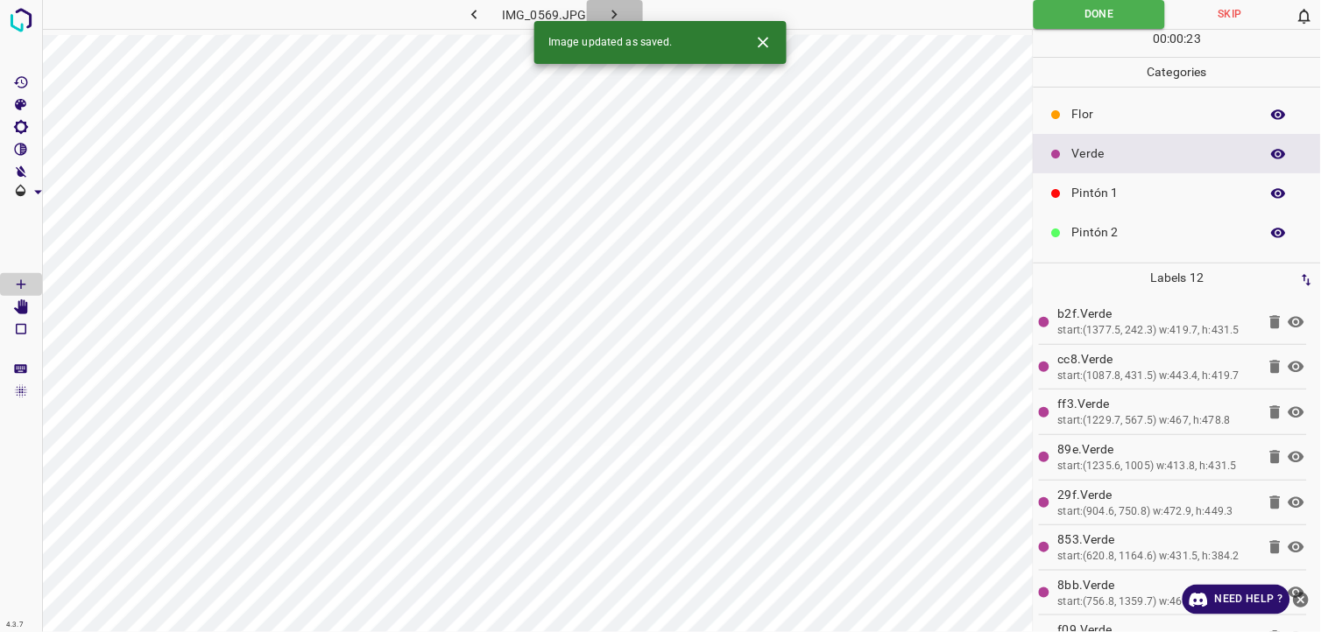
click at [613, 1] on button "button" at bounding box center [615, 14] width 56 height 29
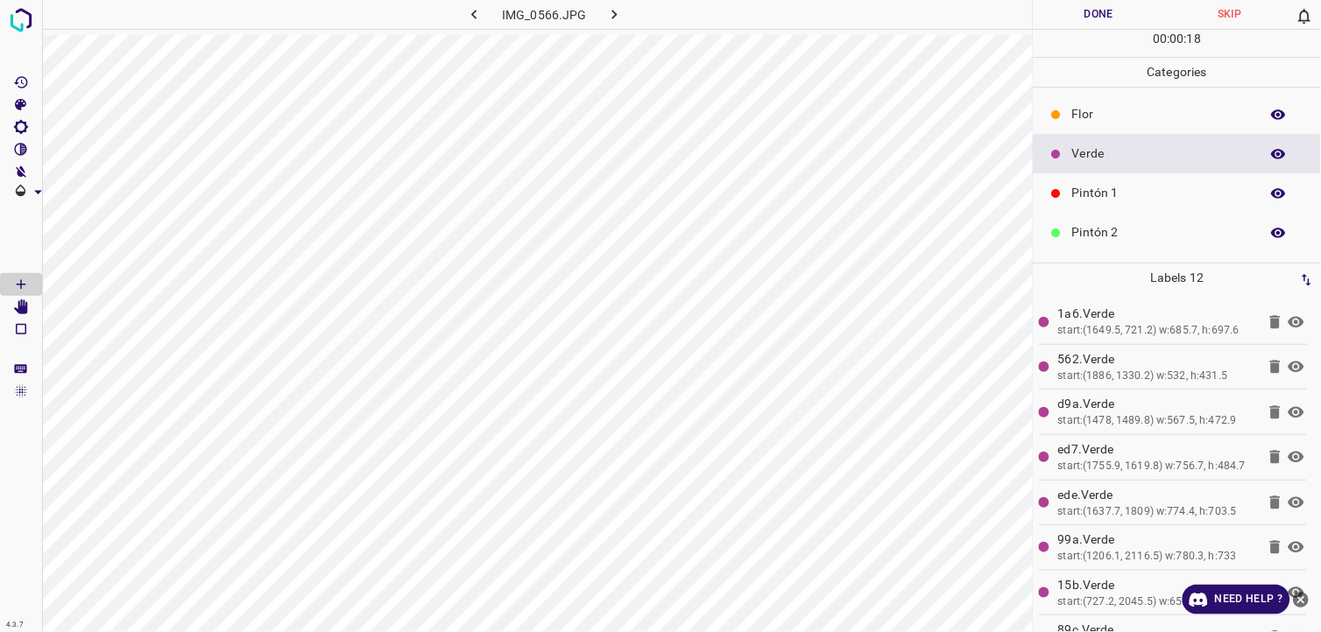
click at [1070, 10] on button "Done" at bounding box center [1099, 14] width 131 height 29
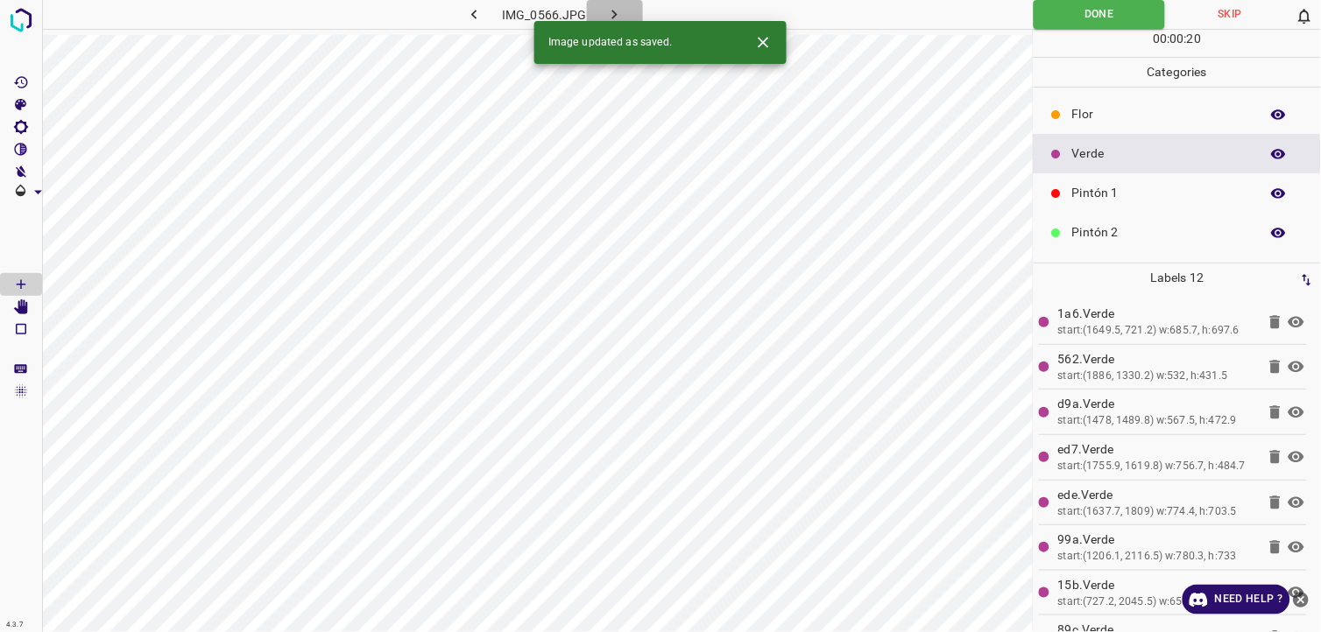
click at [623, 2] on button "button" at bounding box center [615, 14] width 56 height 29
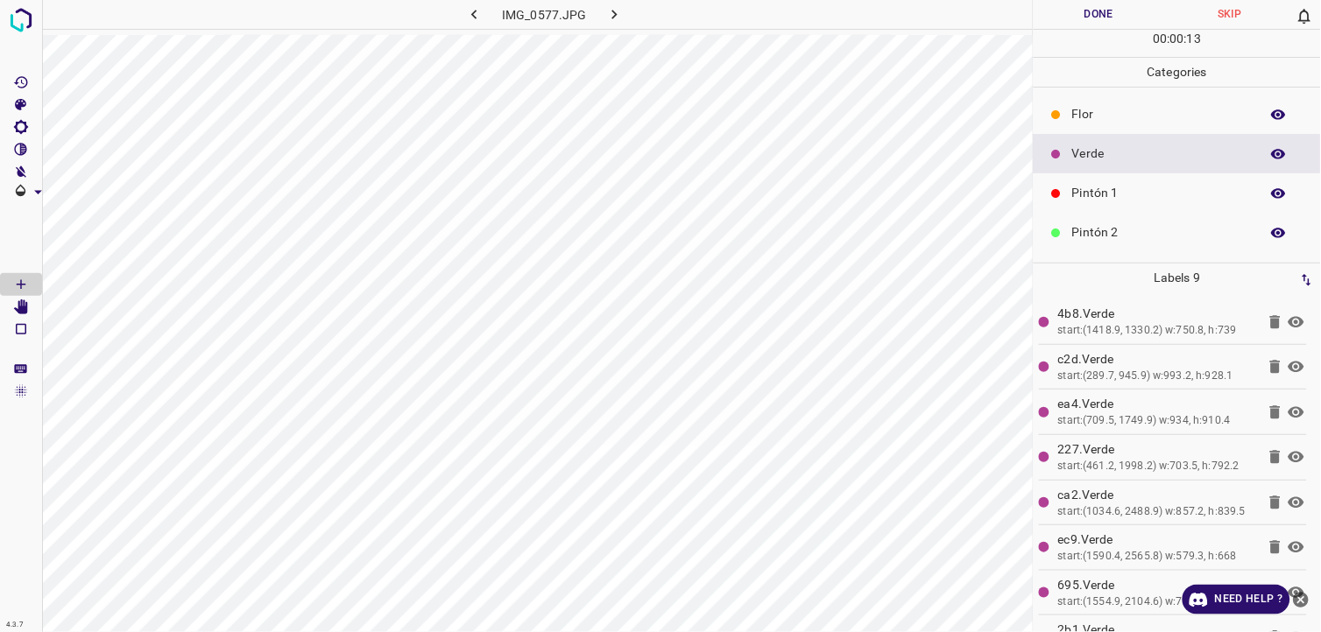
click at [1064, 18] on button "Done" at bounding box center [1099, 14] width 131 height 29
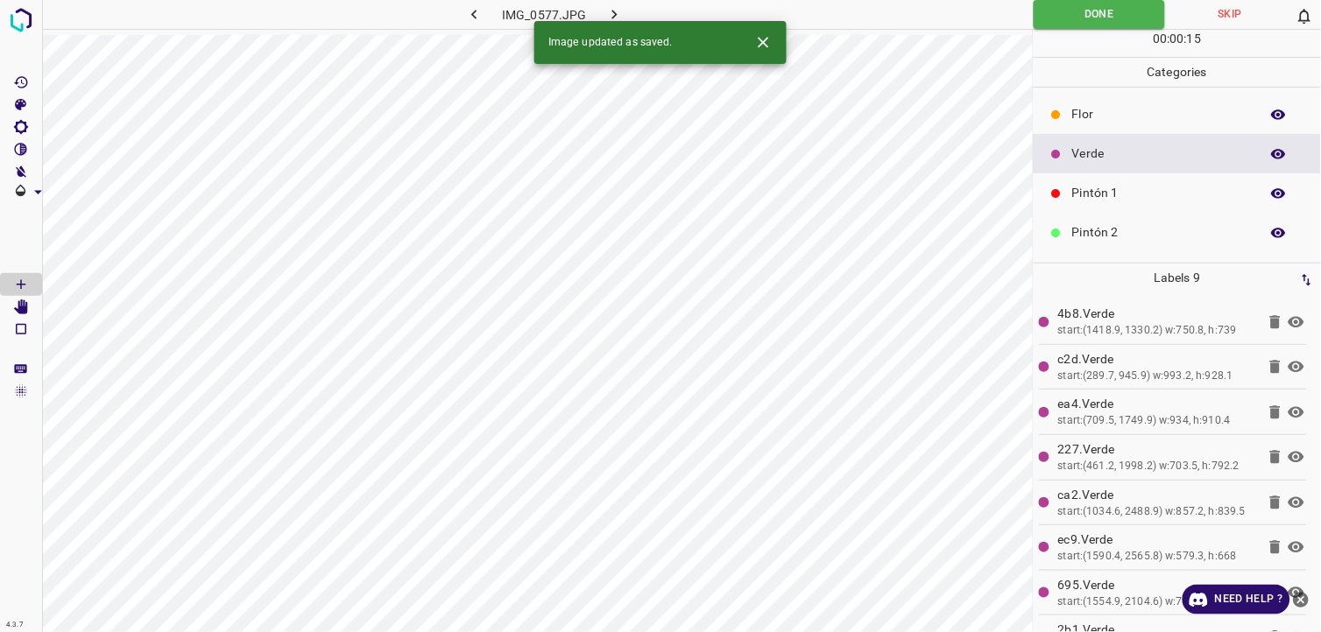
click at [609, 14] on icon "button" at bounding box center [614, 14] width 18 height 18
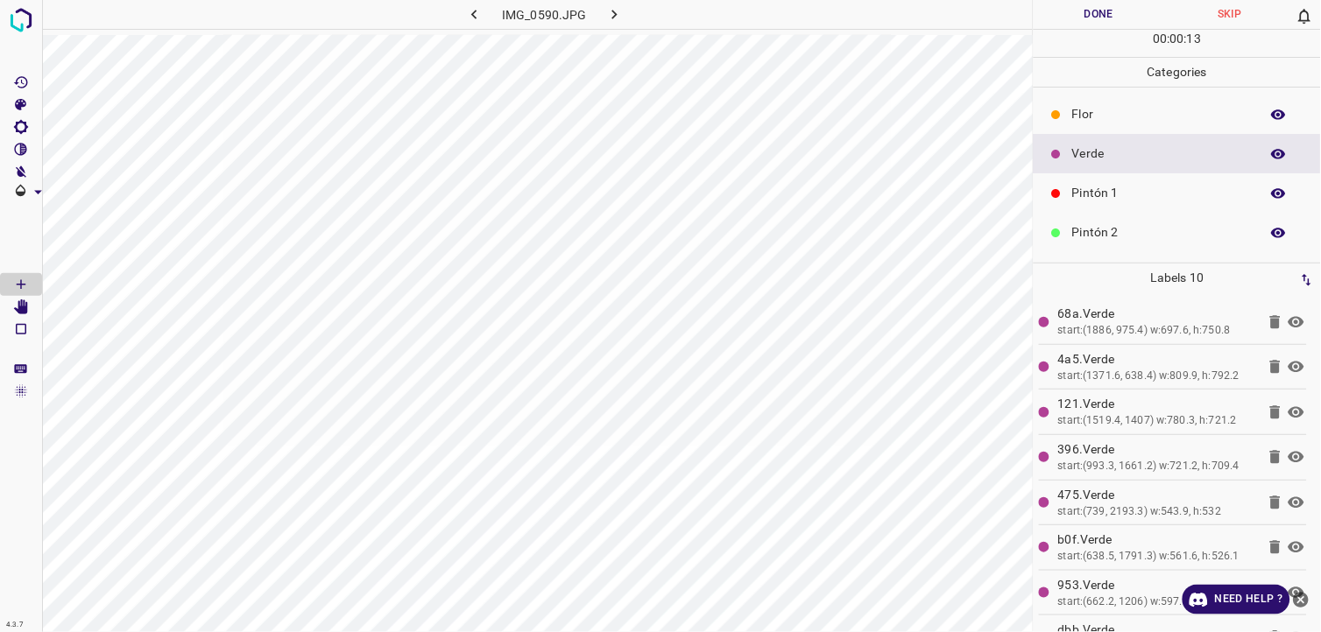
click at [1088, 10] on button "Done" at bounding box center [1099, 14] width 131 height 29
click at [1057, 38] on div "00 : 00 : 24" at bounding box center [1177, 43] width 287 height 27
click at [1058, 21] on button "Done" at bounding box center [1099, 14] width 131 height 29
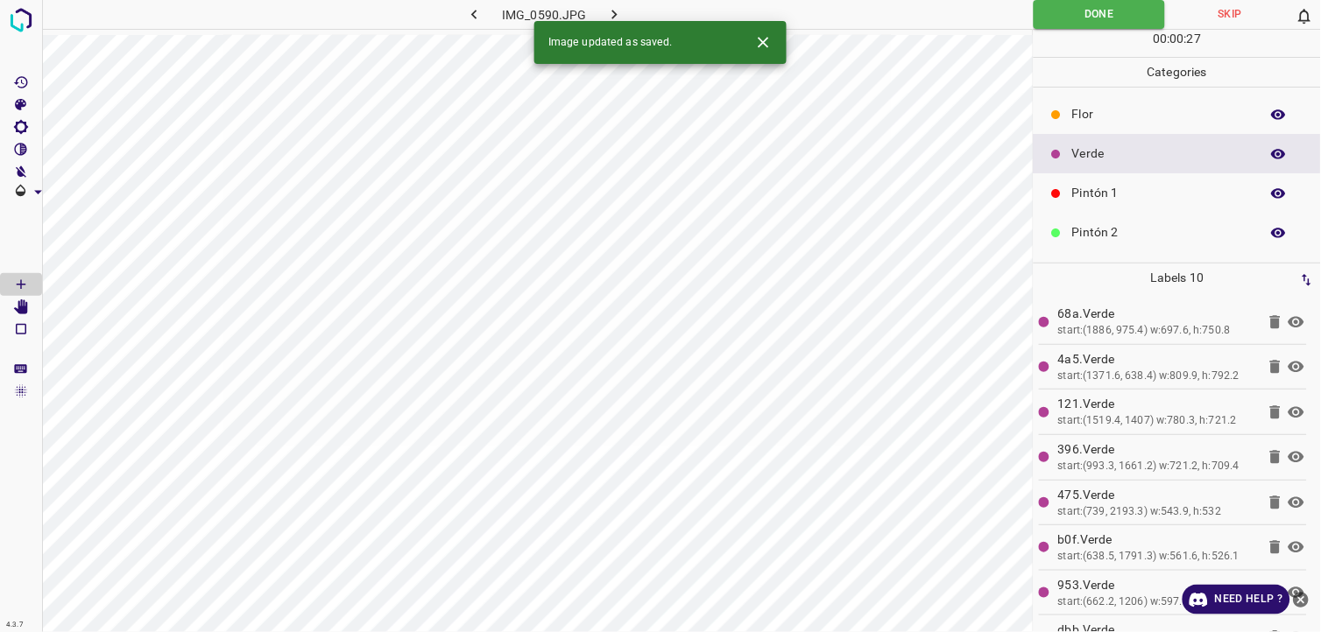
click at [622, 13] on icon "button" at bounding box center [614, 14] width 18 height 18
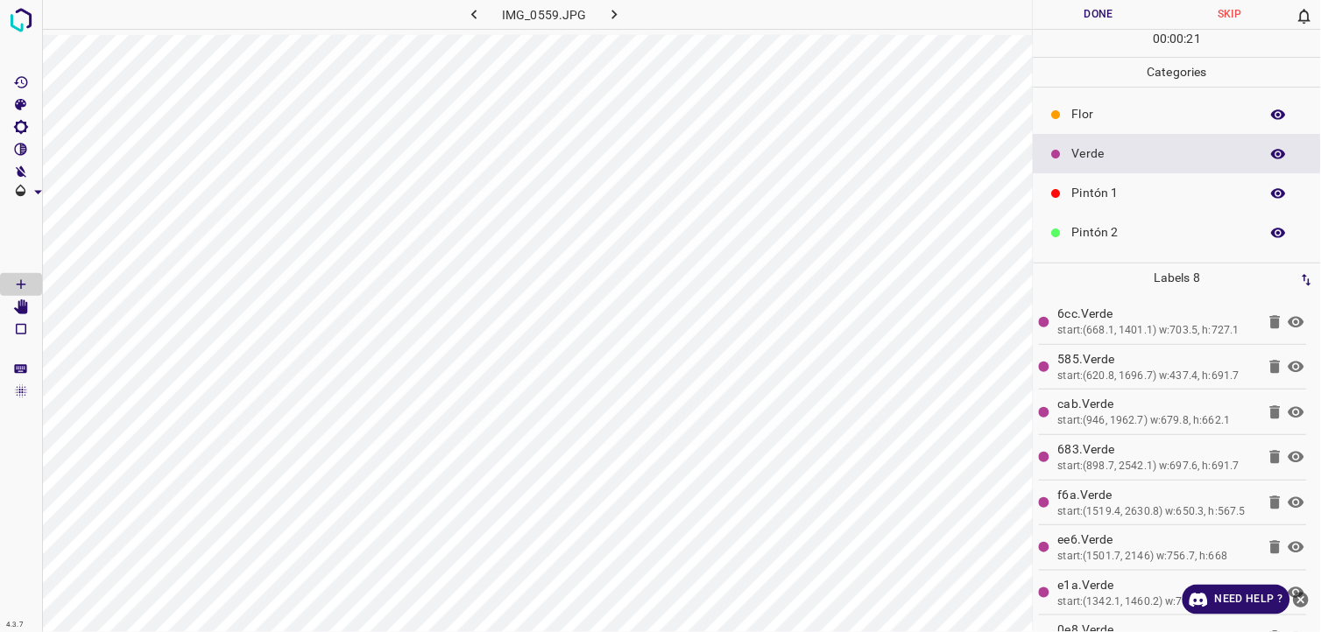
click at [1123, 13] on button "Done" at bounding box center [1099, 14] width 131 height 29
click at [1058, 21] on button "Done" at bounding box center [1099, 14] width 131 height 29
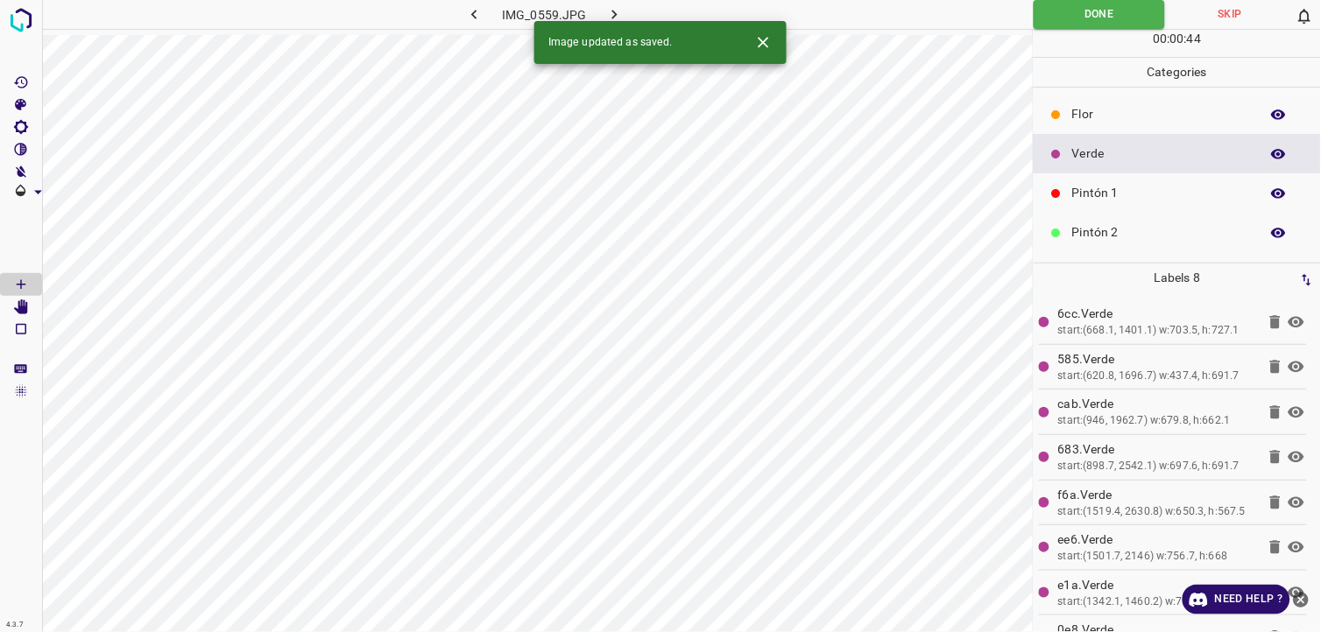
click at [615, 13] on icon "button" at bounding box center [614, 15] width 5 height 10
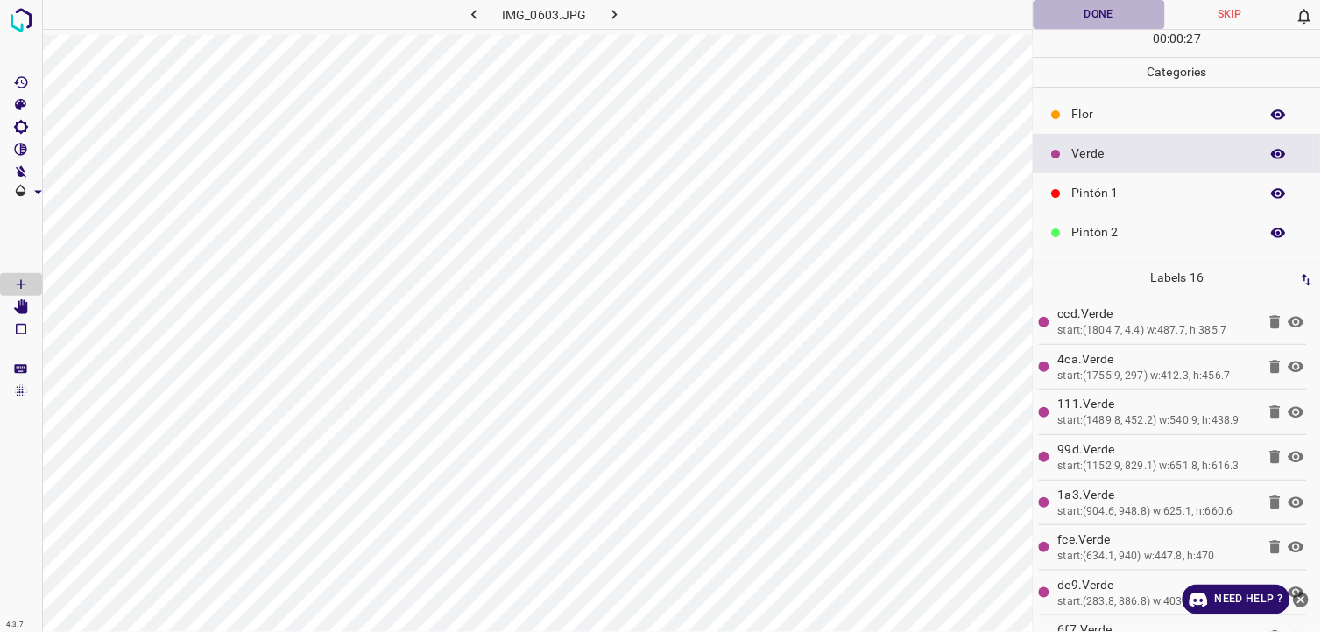
click at [1111, 6] on button "Done" at bounding box center [1099, 14] width 131 height 29
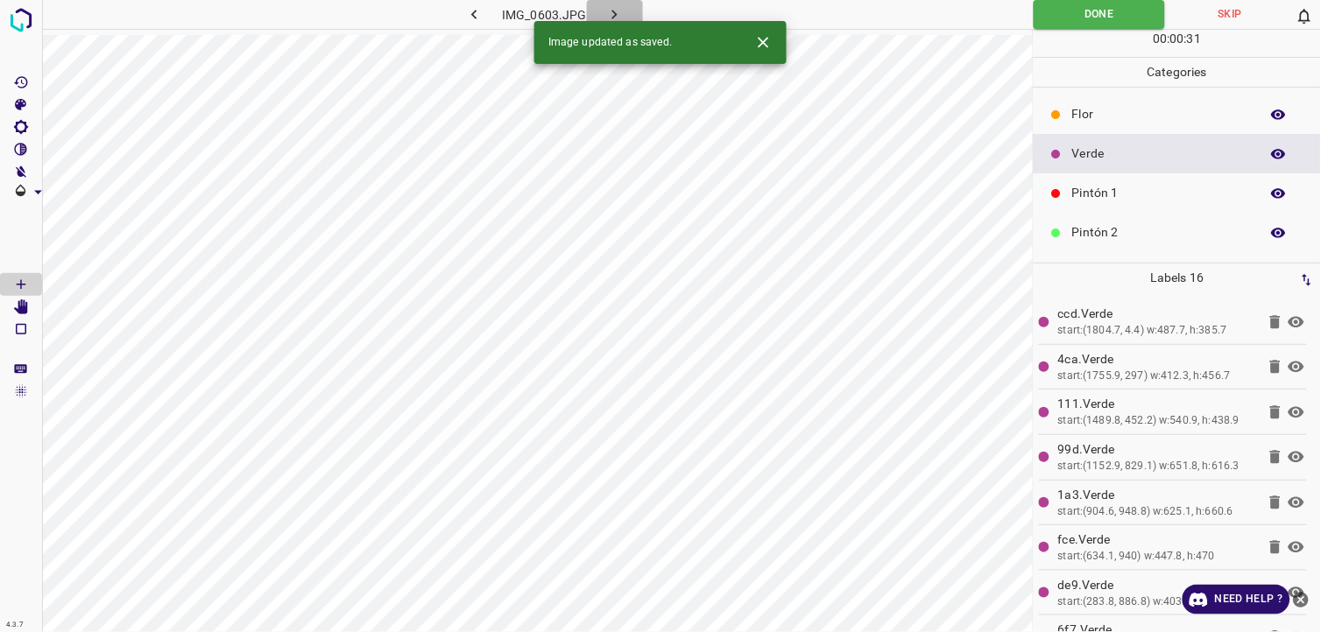
click at [614, 16] on icon "button" at bounding box center [614, 15] width 5 height 10
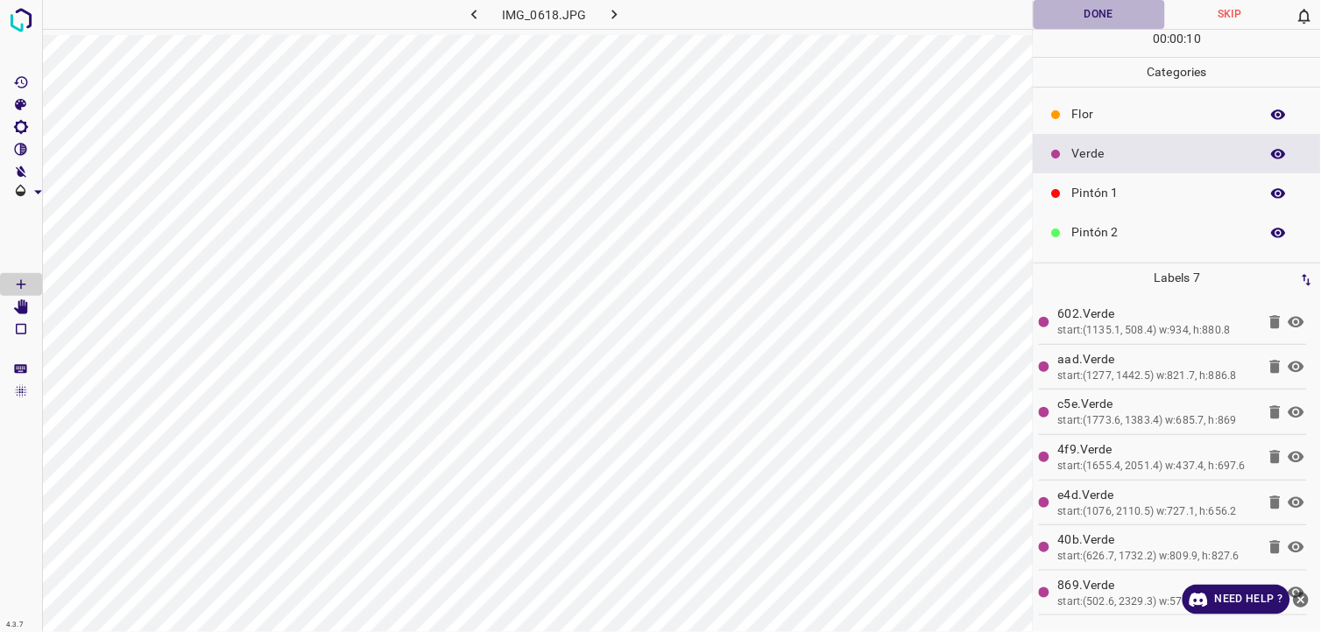
click at [1105, 18] on button "Done" at bounding box center [1099, 14] width 131 height 29
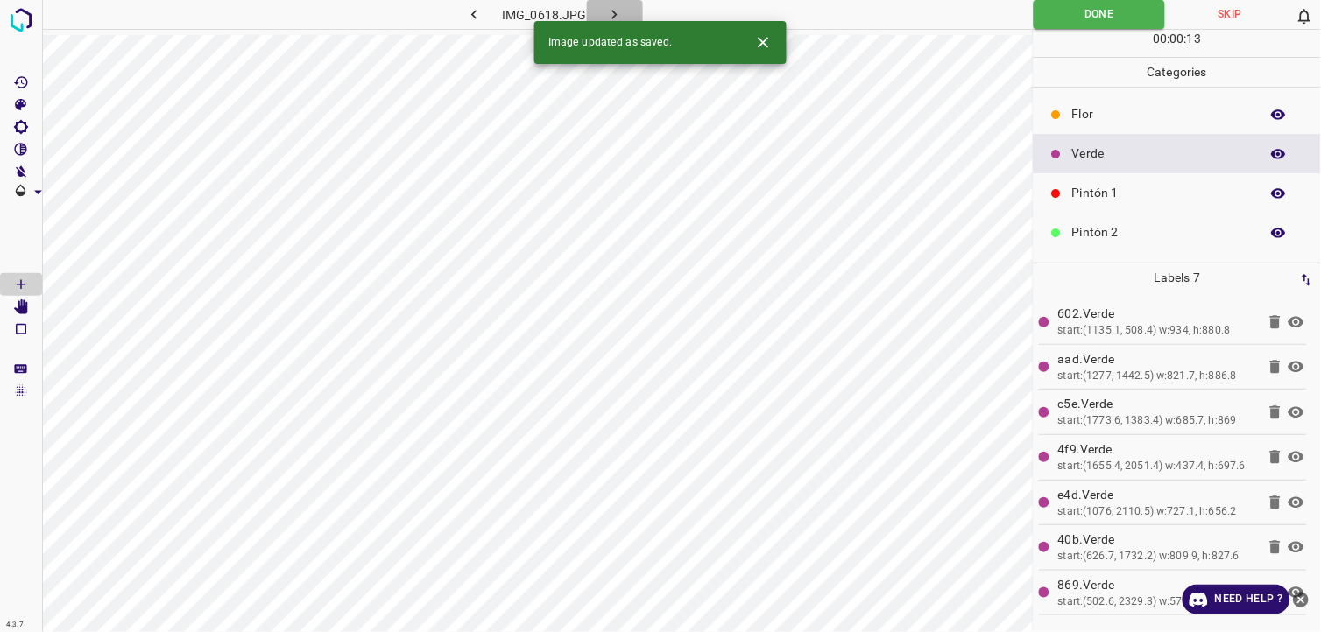
click at [623, 6] on button "button" at bounding box center [615, 14] width 56 height 29
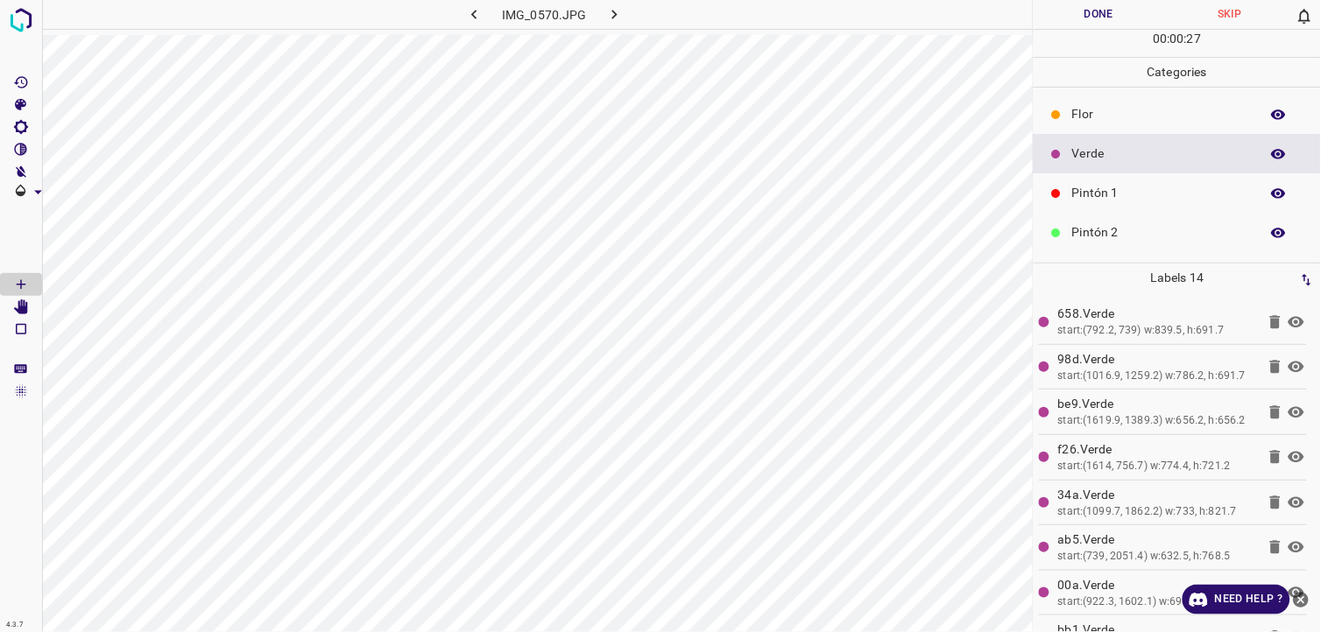
click at [1109, 11] on button "Done" at bounding box center [1099, 14] width 131 height 29
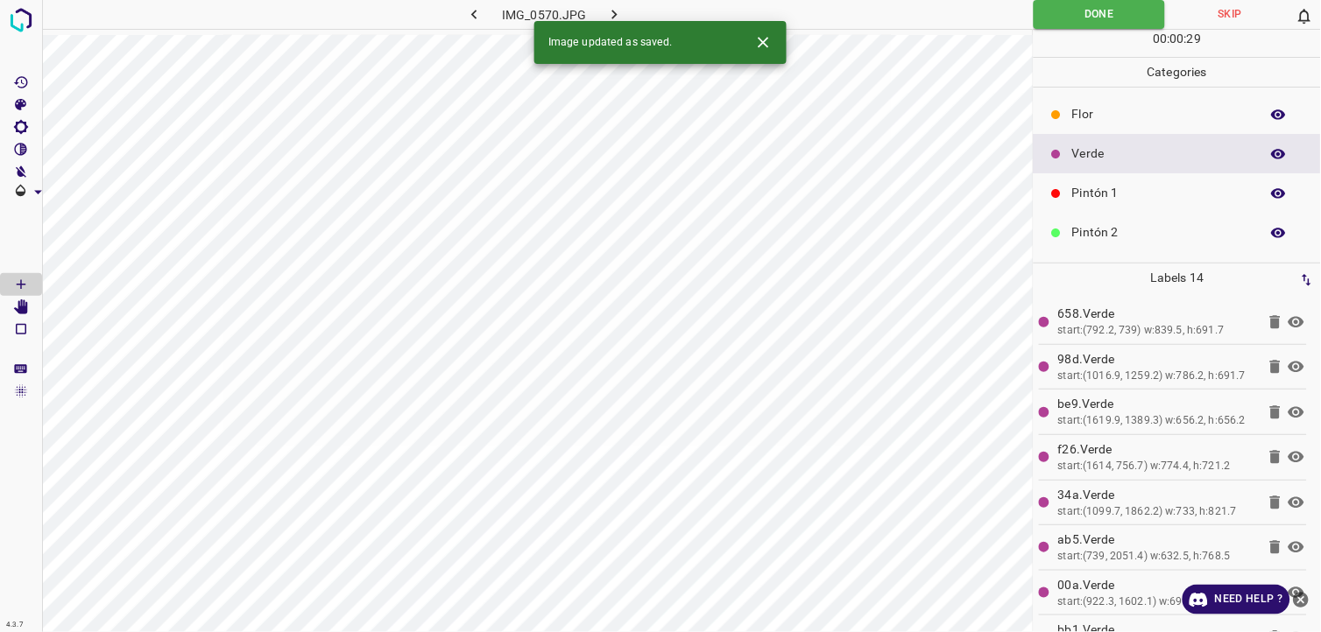
click at [626, 12] on button "button" at bounding box center [615, 14] width 56 height 29
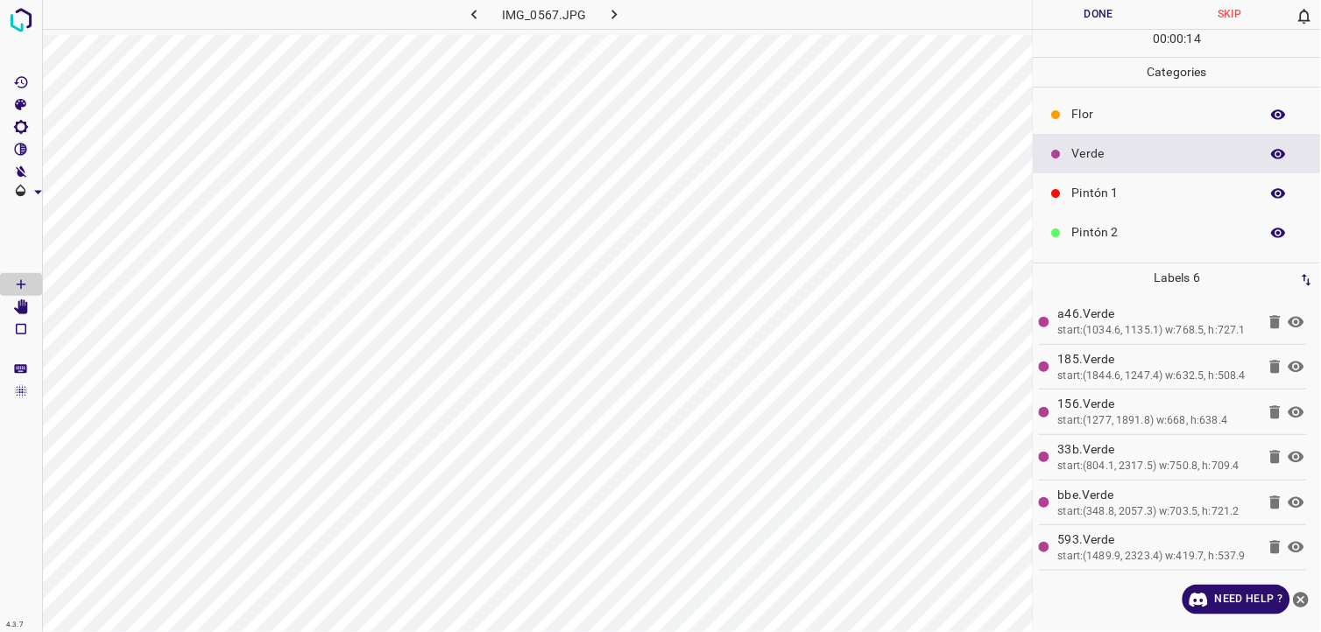
drag, startPoint x: 1060, startPoint y: 19, endPoint x: 1051, endPoint y: 18, distance: 8.8
click at [1057, 18] on button "Done" at bounding box center [1099, 14] width 131 height 29
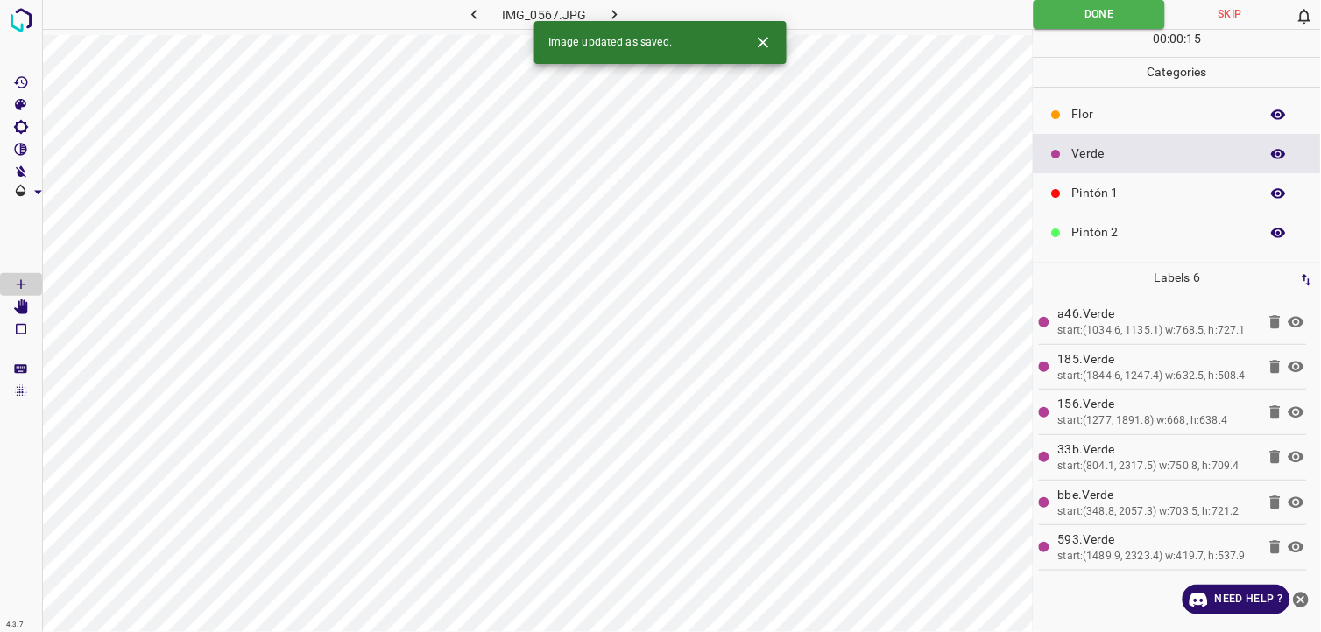
click at [618, 21] on div "Image updated as saved." at bounding box center [660, 42] width 252 height 43
click at [617, 18] on icon "button" at bounding box center [614, 14] width 18 height 18
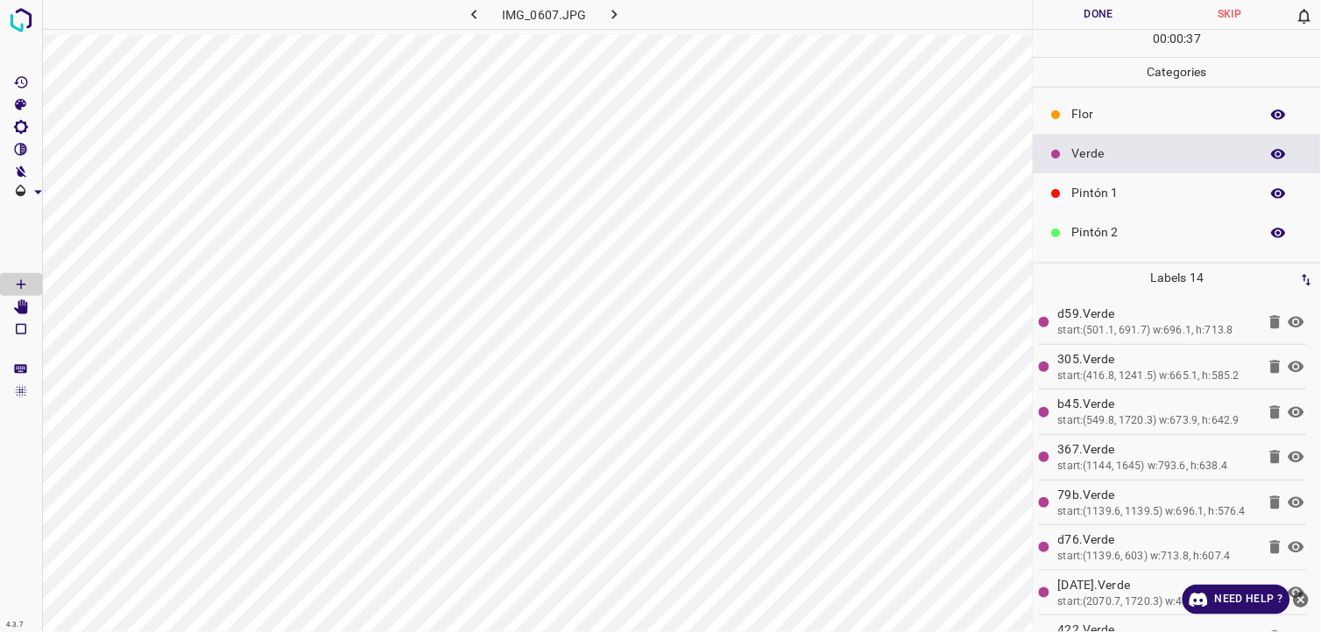
click at [1098, 24] on button "Done" at bounding box center [1099, 14] width 131 height 29
click at [1061, 15] on button "Done" at bounding box center [1099, 14] width 131 height 29
click at [598, 9] on button "button" at bounding box center [615, 14] width 56 height 29
drag, startPoint x: 1063, startPoint y: 26, endPoint x: 846, endPoint y: 4, distance: 217.5
click at [1053, 26] on button "Done" at bounding box center [1099, 14] width 131 height 29
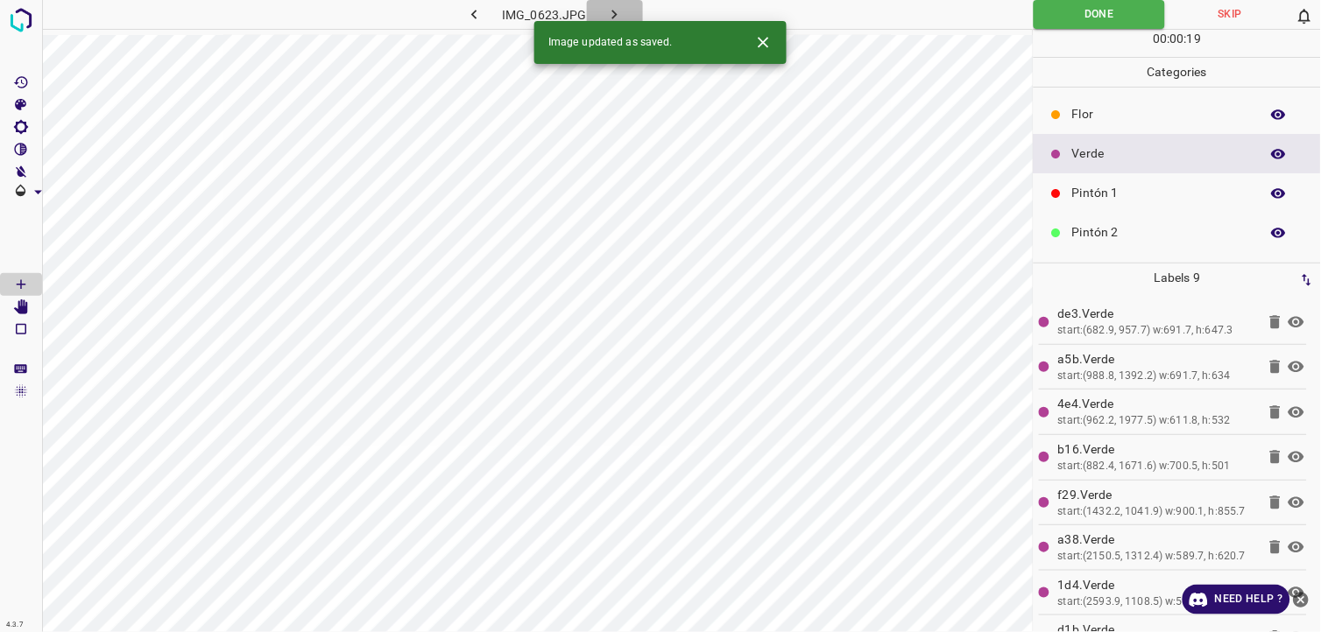
click at [614, 15] on icon "button" at bounding box center [614, 15] width 5 height 10
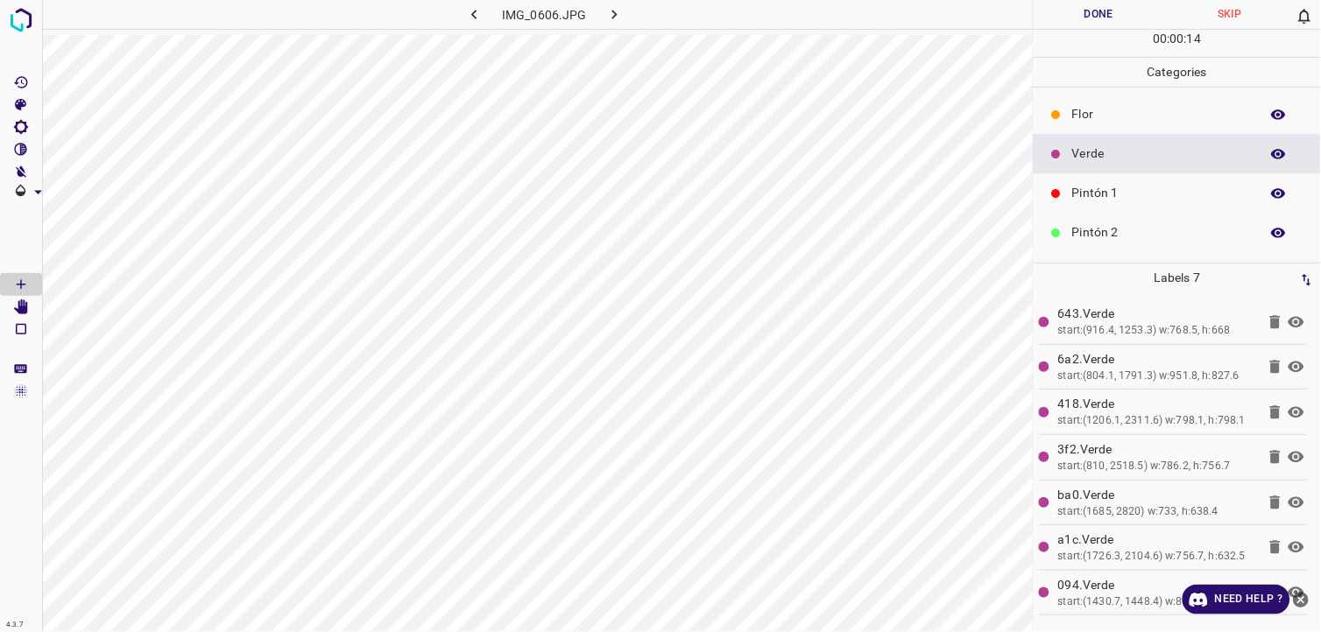
click at [1084, 23] on button "Done" at bounding box center [1099, 14] width 131 height 29
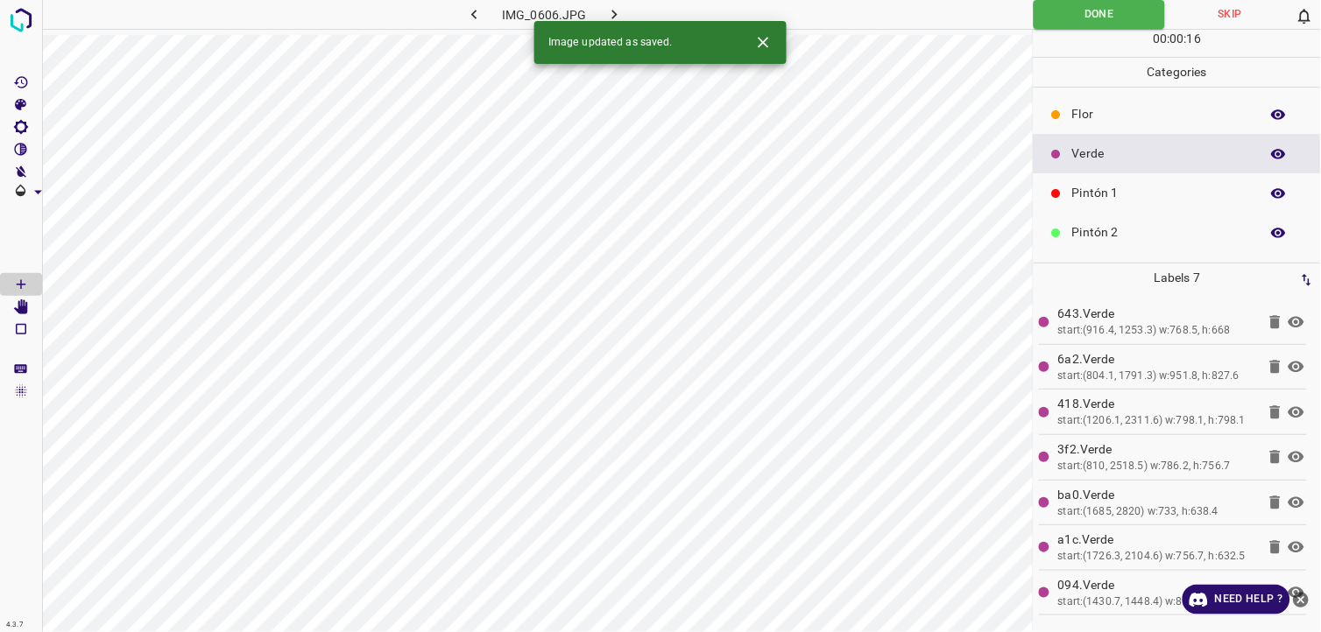
click at [628, 13] on button "button" at bounding box center [615, 14] width 56 height 29
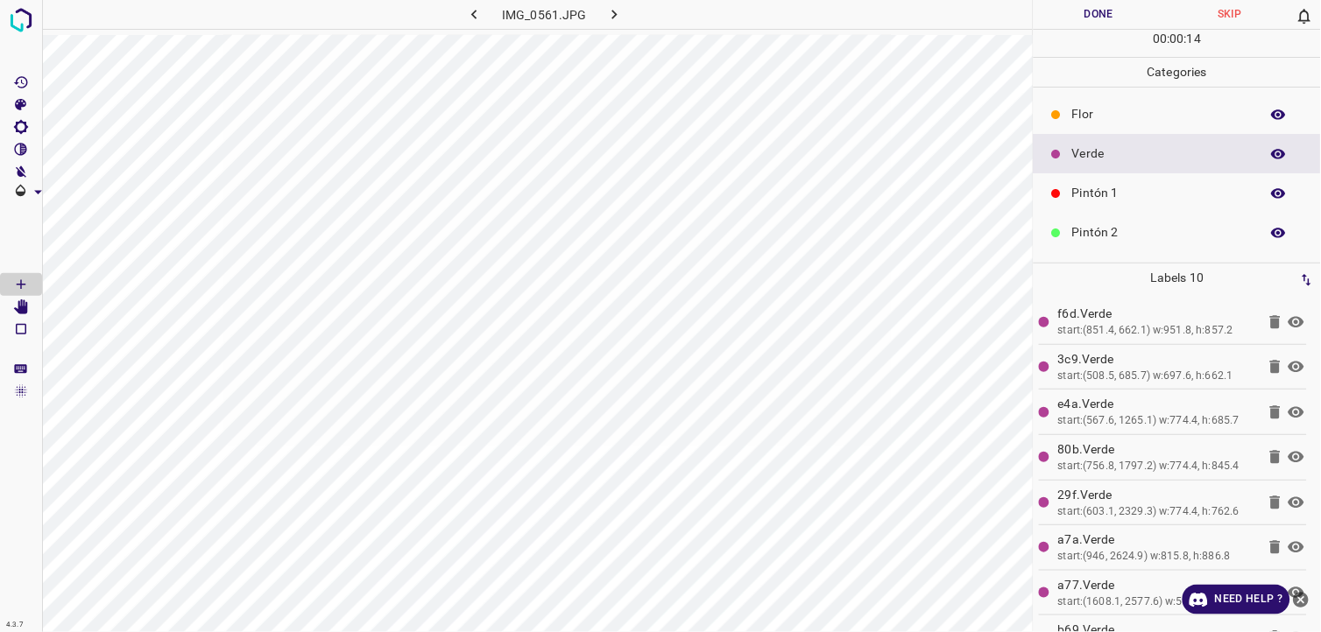
click at [1079, 31] on div "00 : 00 : 14" at bounding box center [1177, 43] width 287 height 27
click at [1084, 27] on button "Done" at bounding box center [1099, 14] width 131 height 29
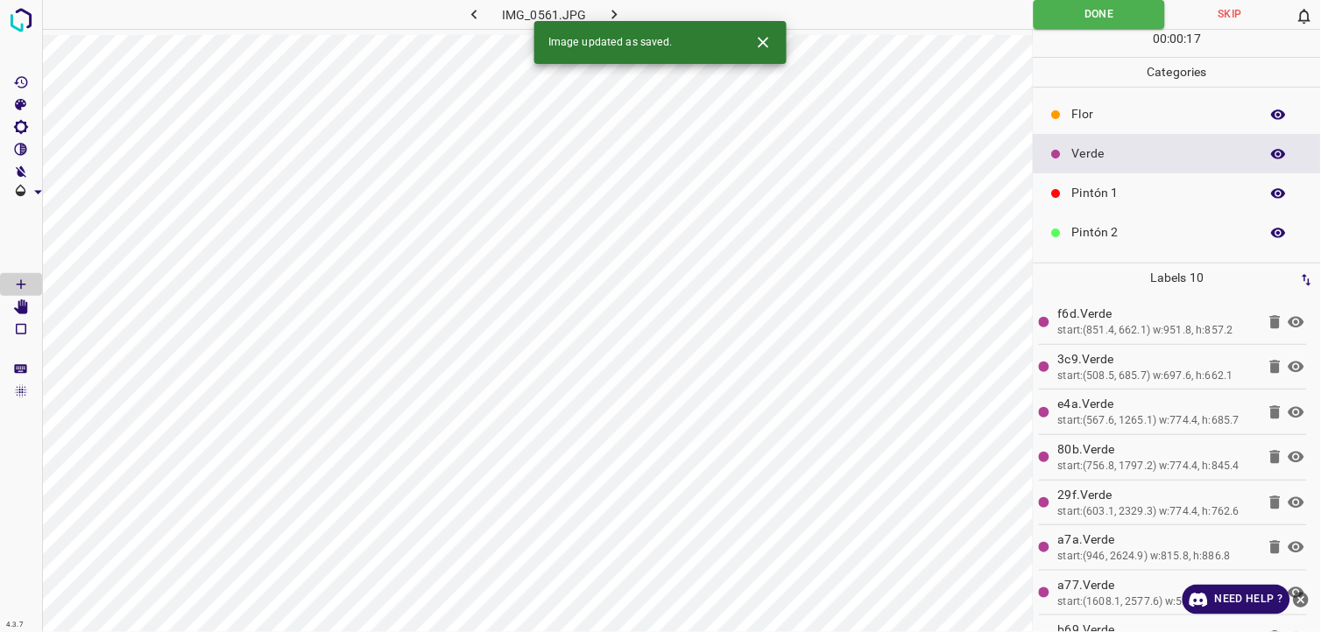
click at [611, 10] on icon "button" at bounding box center [614, 14] width 18 height 18
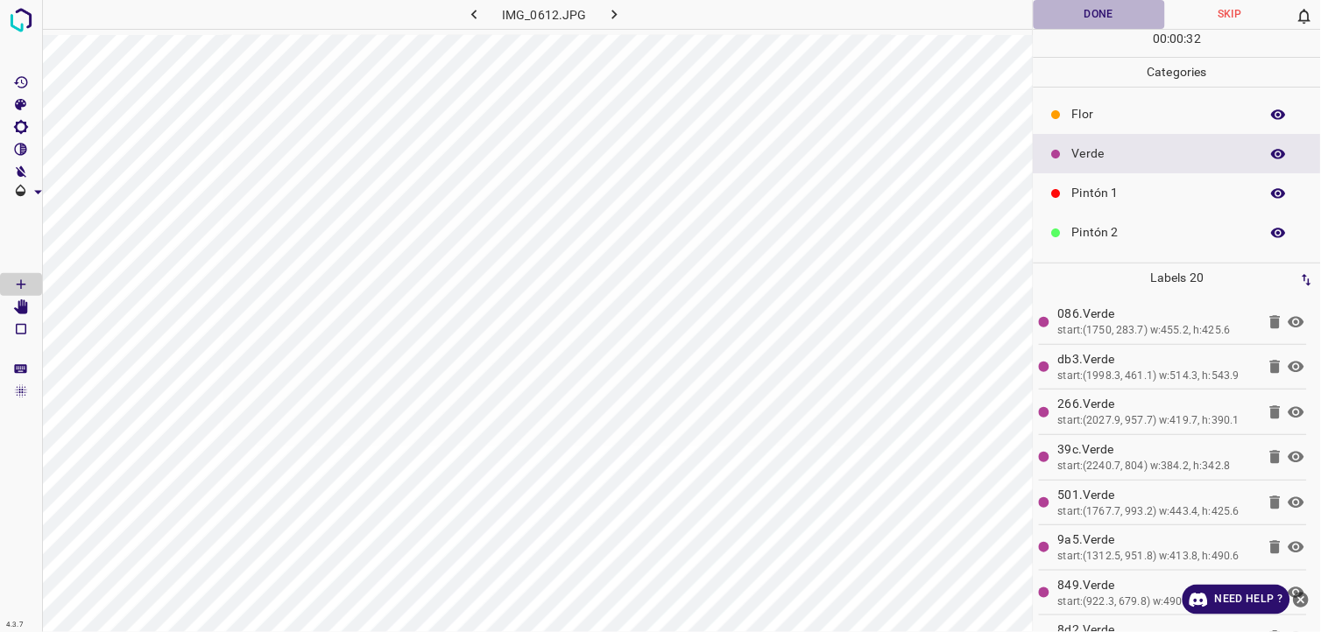
click at [1081, 26] on button "Done" at bounding box center [1099, 14] width 131 height 29
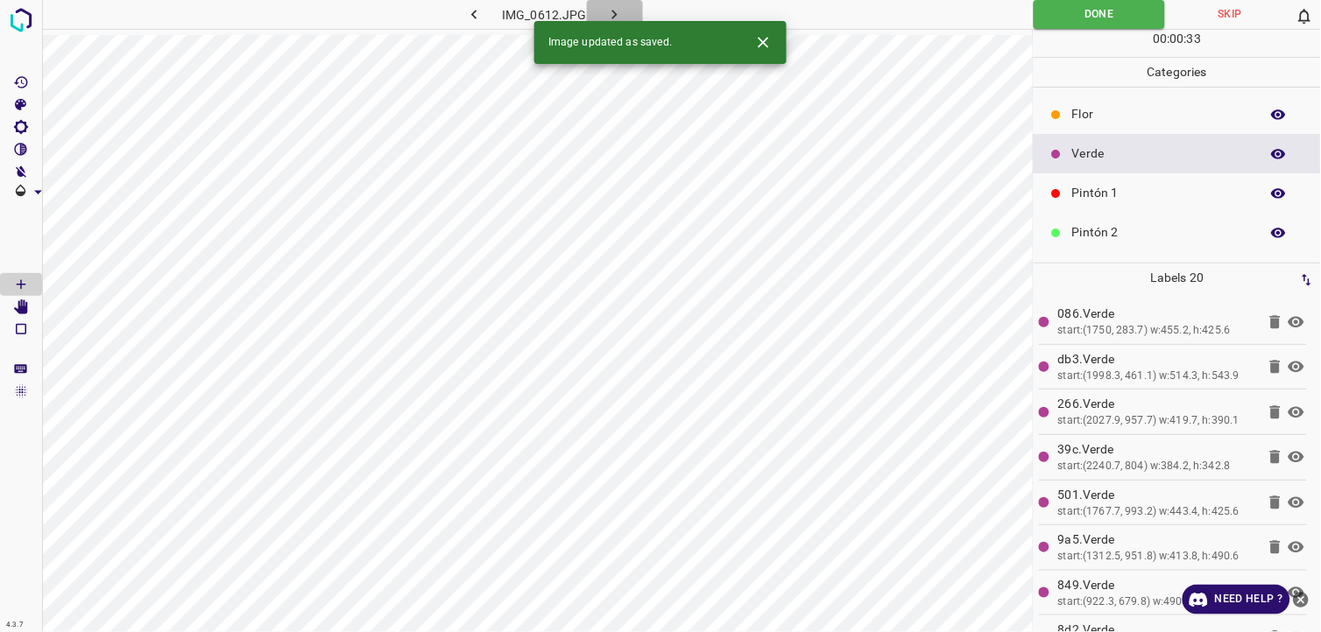
click at [609, 14] on icon "button" at bounding box center [614, 14] width 18 height 18
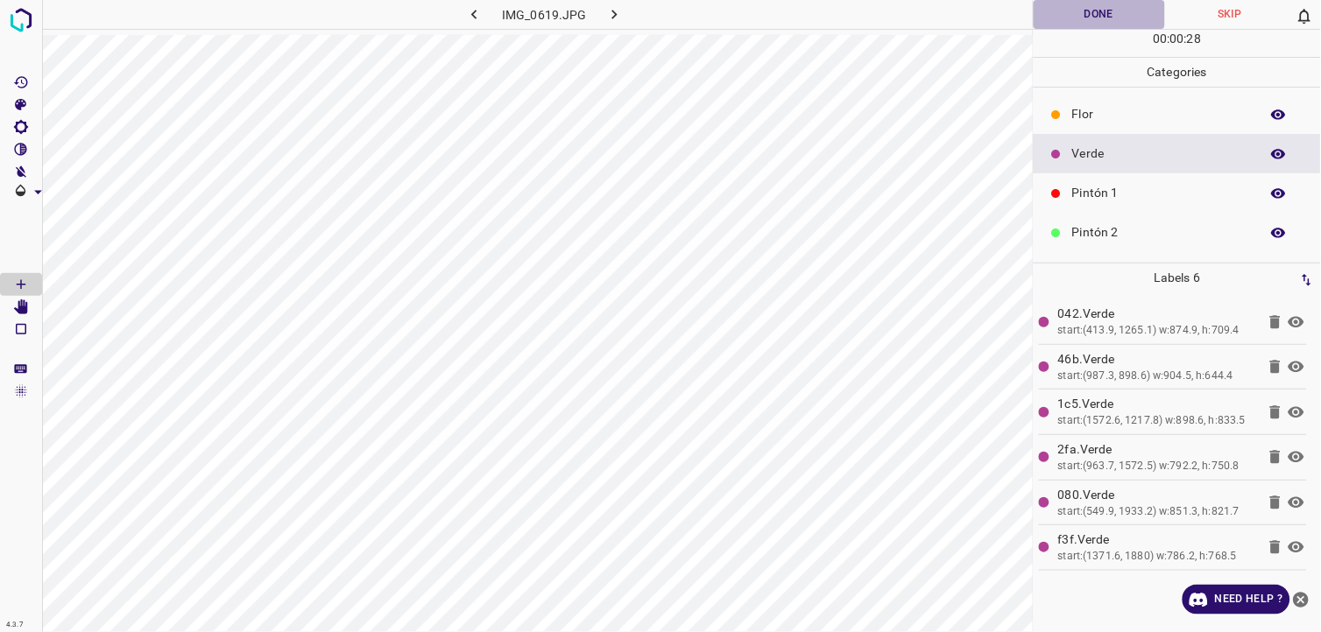
click at [1079, 9] on button "Done" at bounding box center [1099, 14] width 131 height 29
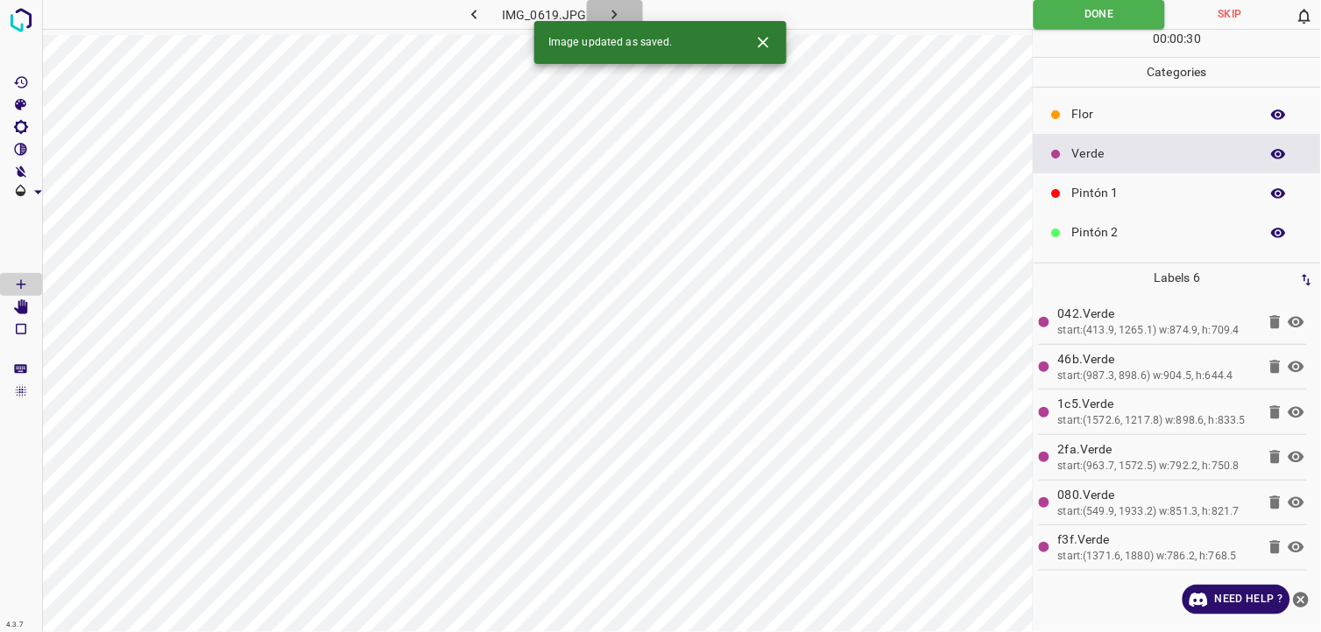
click at [616, 11] on icon "button" at bounding box center [614, 14] width 18 height 18
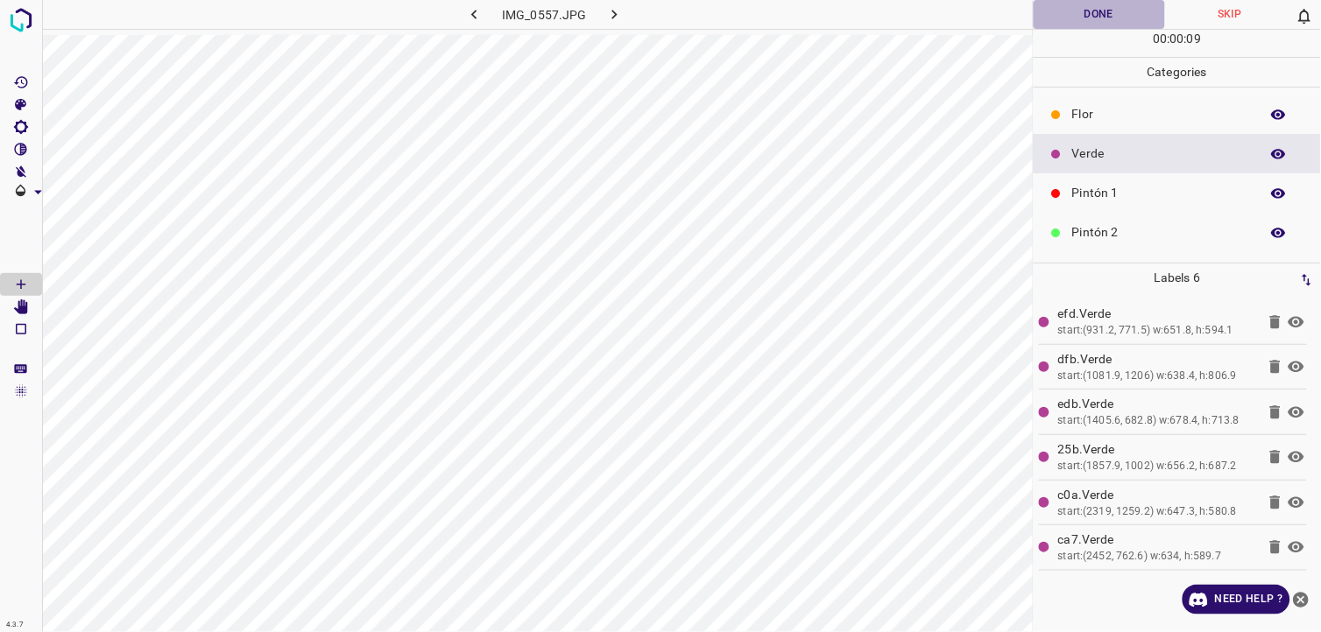
click at [1087, 18] on button "Done" at bounding box center [1099, 14] width 131 height 29
click at [1091, 21] on button "Done" at bounding box center [1099, 14] width 131 height 29
click at [620, 13] on icon "button" at bounding box center [614, 14] width 18 height 18
click at [1076, 25] on button "Done" at bounding box center [1099, 14] width 131 height 29
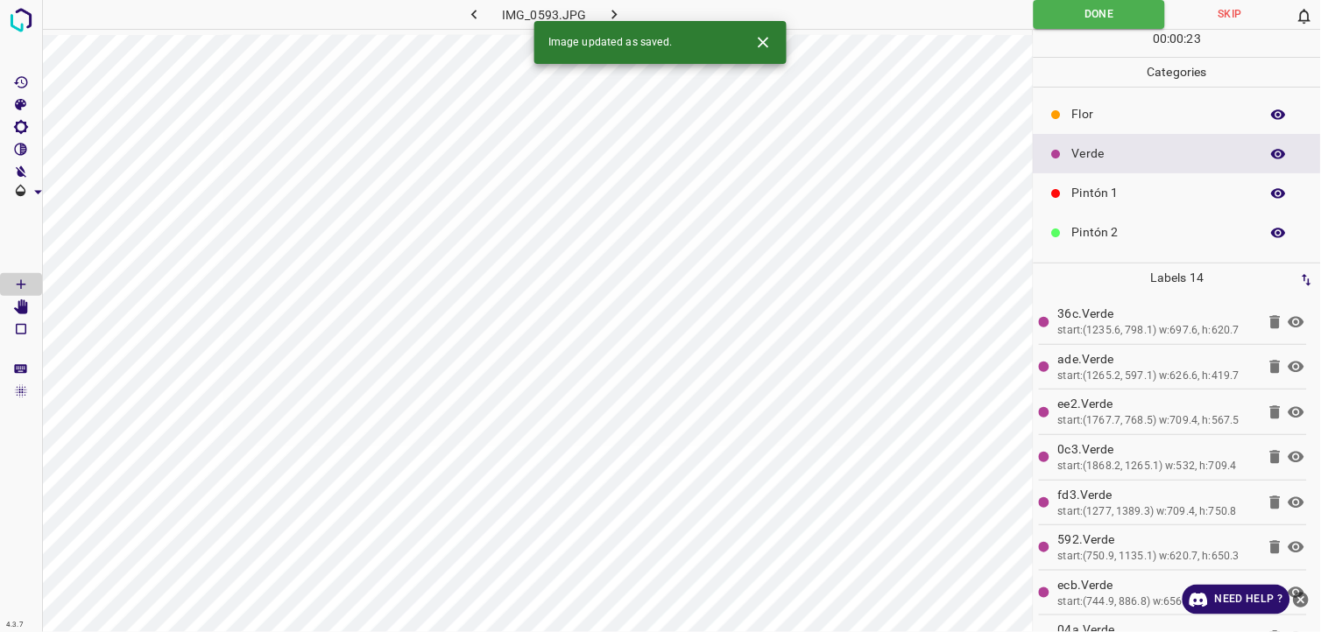
click at [603, 15] on button "button" at bounding box center [615, 14] width 56 height 29
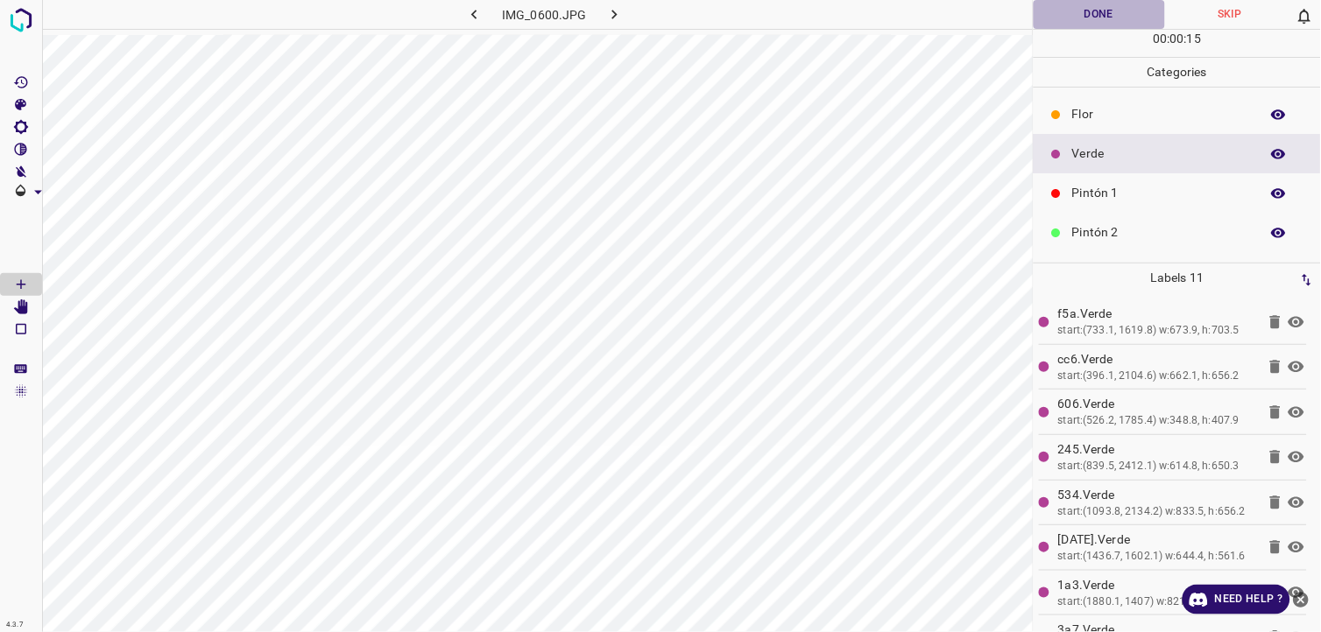
click at [1089, 27] on button "Done" at bounding box center [1099, 14] width 131 height 29
click at [1075, 22] on button "Done" at bounding box center [1099, 14] width 131 height 29
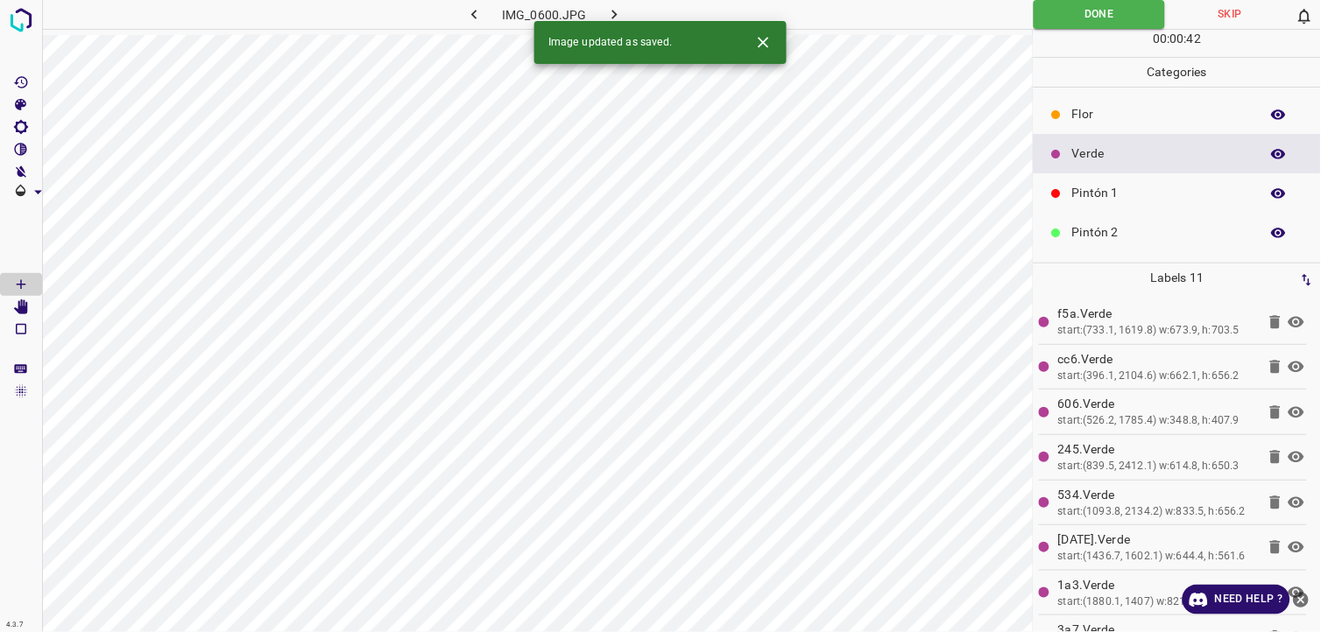
click at [623, 18] on icon "button" at bounding box center [614, 14] width 18 height 18
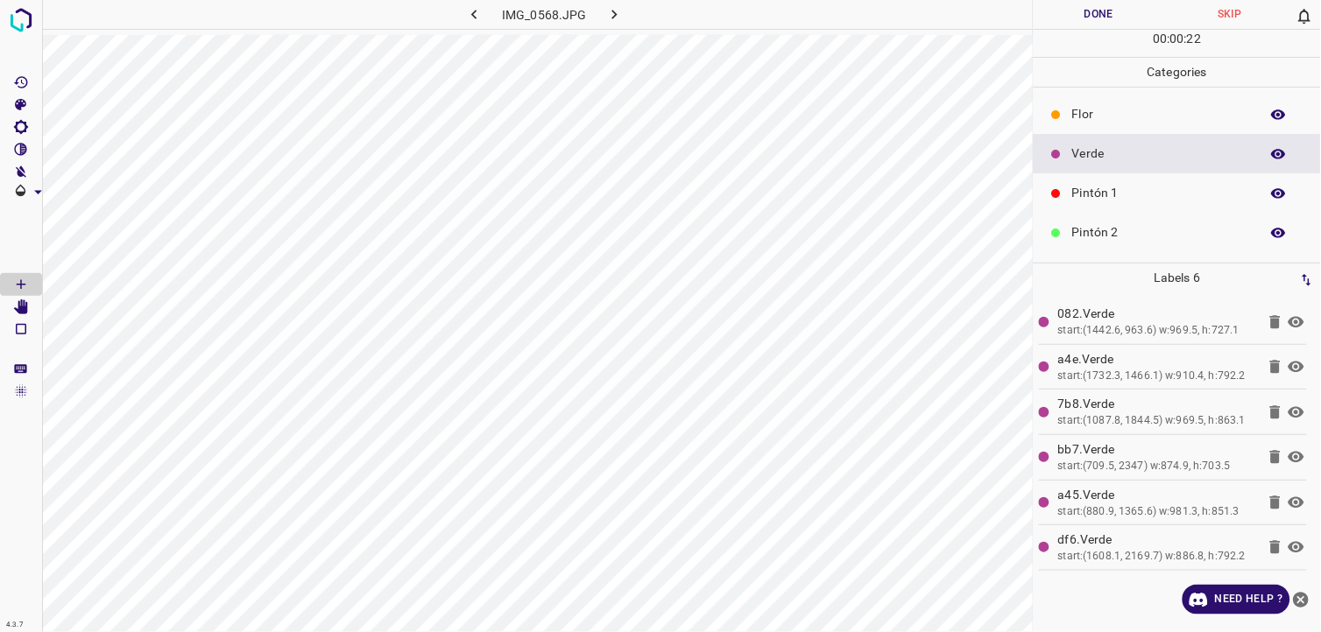
click at [1104, 10] on button "Done" at bounding box center [1099, 14] width 131 height 29
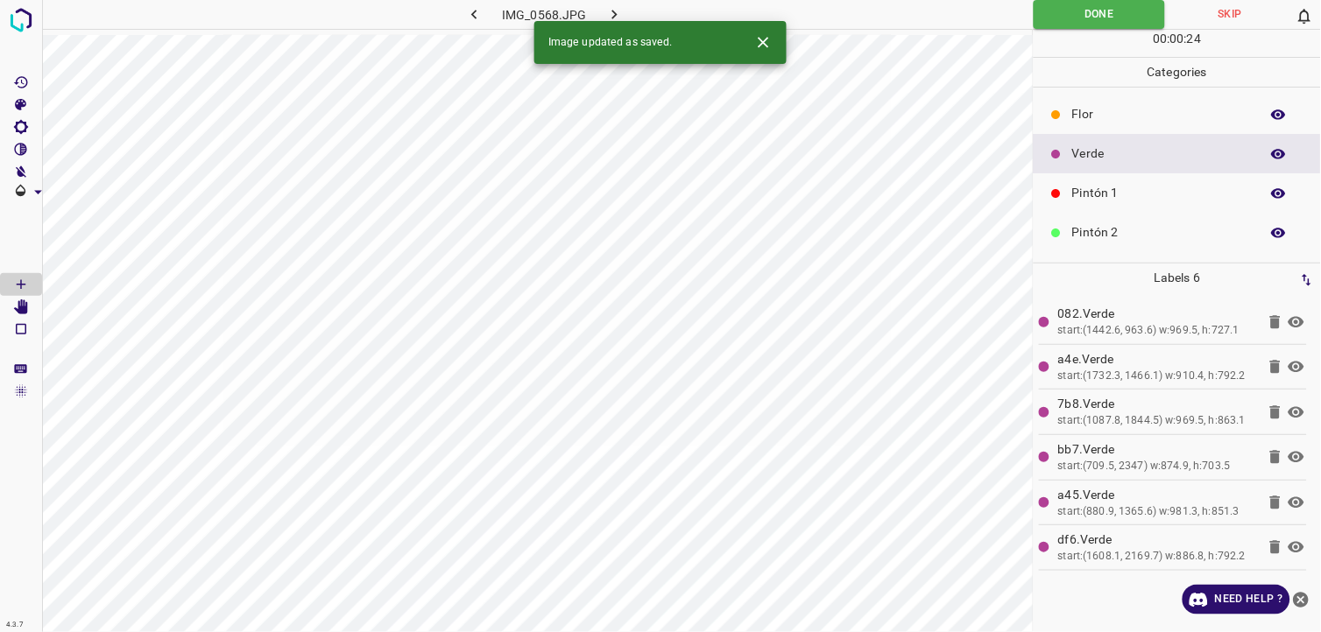
click at [617, 11] on icon "button" at bounding box center [614, 14] width 18 height 18
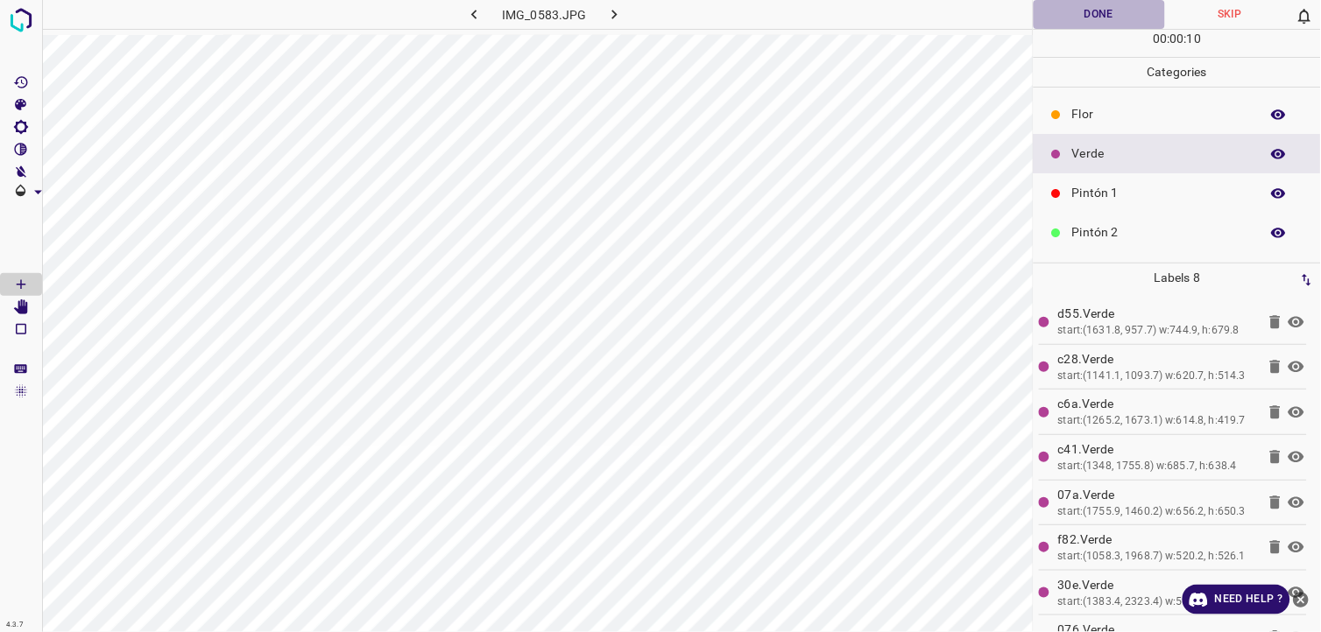
click at [1091, 18] on button "Done" at bounding box center [1099, 14] width 131 height 29
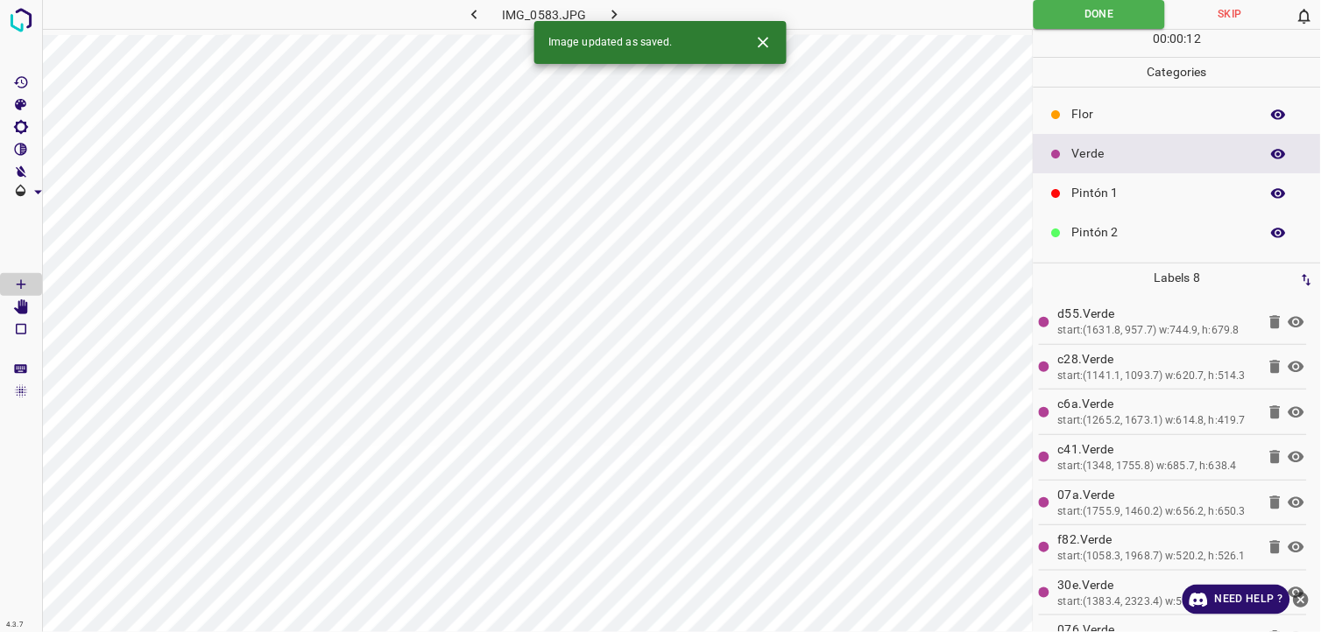
click at [618, 11] on icon "button" at bounding box center [614, 14] width 18 height 18
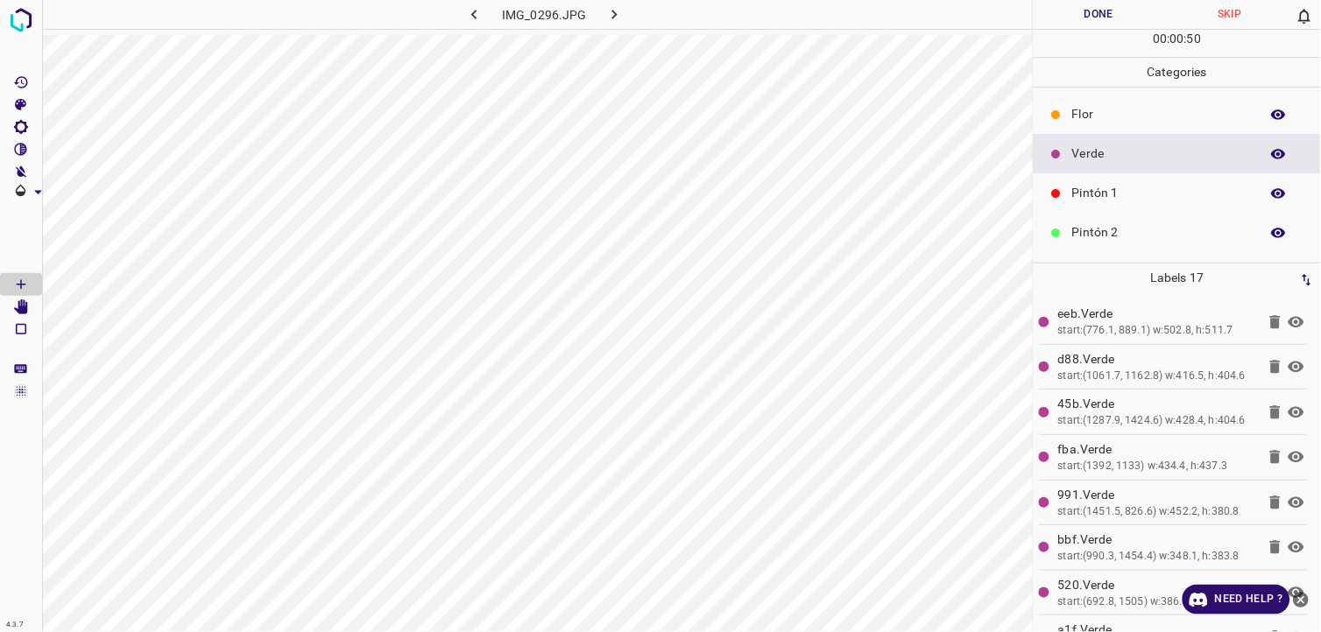
click at [1111, 18] on button "Done" at bounding box center [1099, 14] width 131 height 29
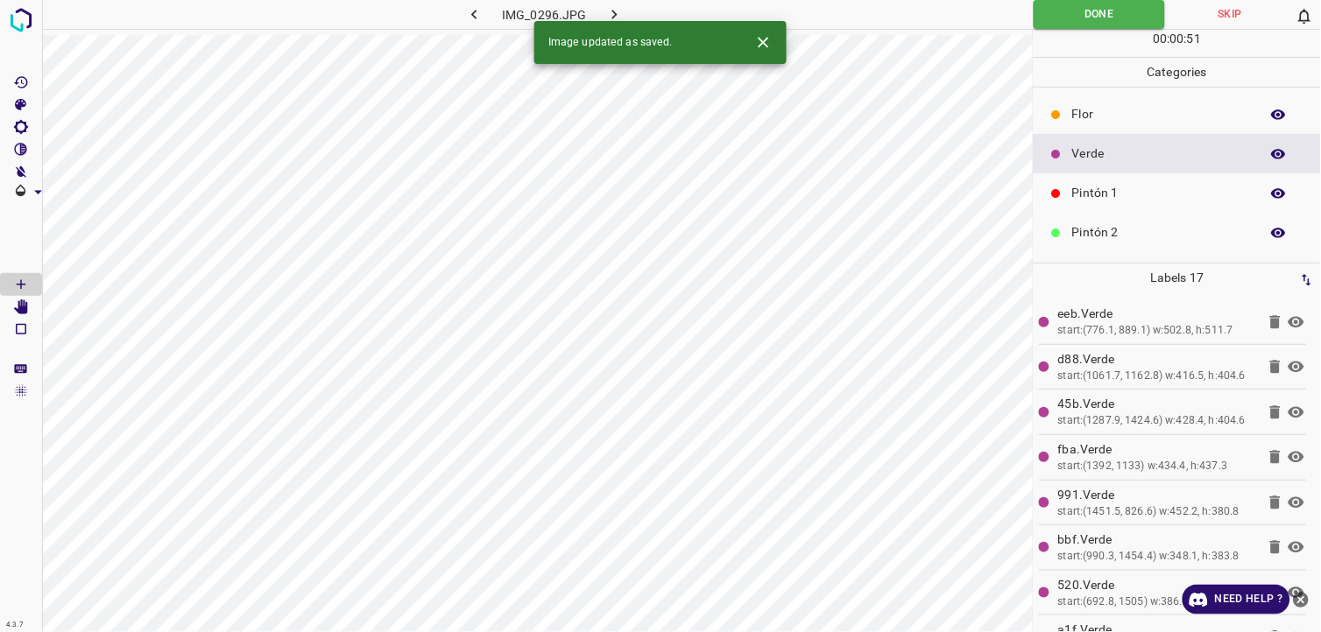
click at [615, 18] on icon "button" at bounding box center [614, 14] width 18 height 18
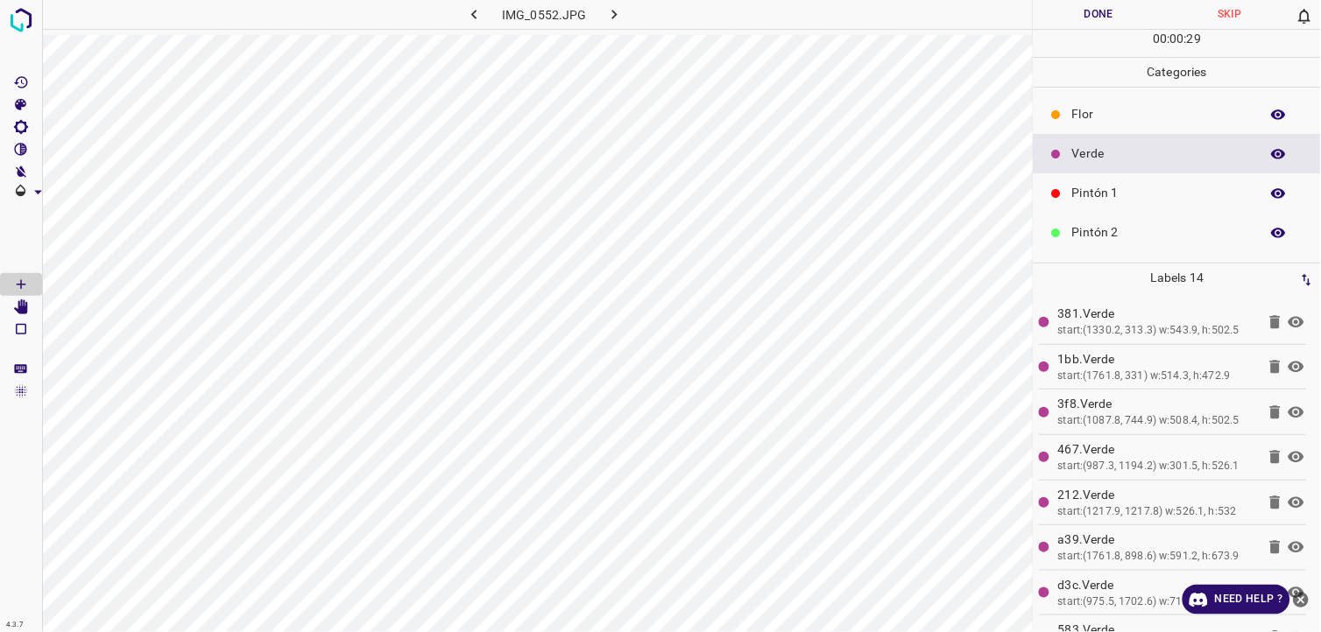
click at [1056, 39] on div "00 : 00 : 29" at bounding box center [1177, 43] width 287 height 27
click at [1065, 11] on button "Done" at bounding box center [1099, 14] width 131 height 29
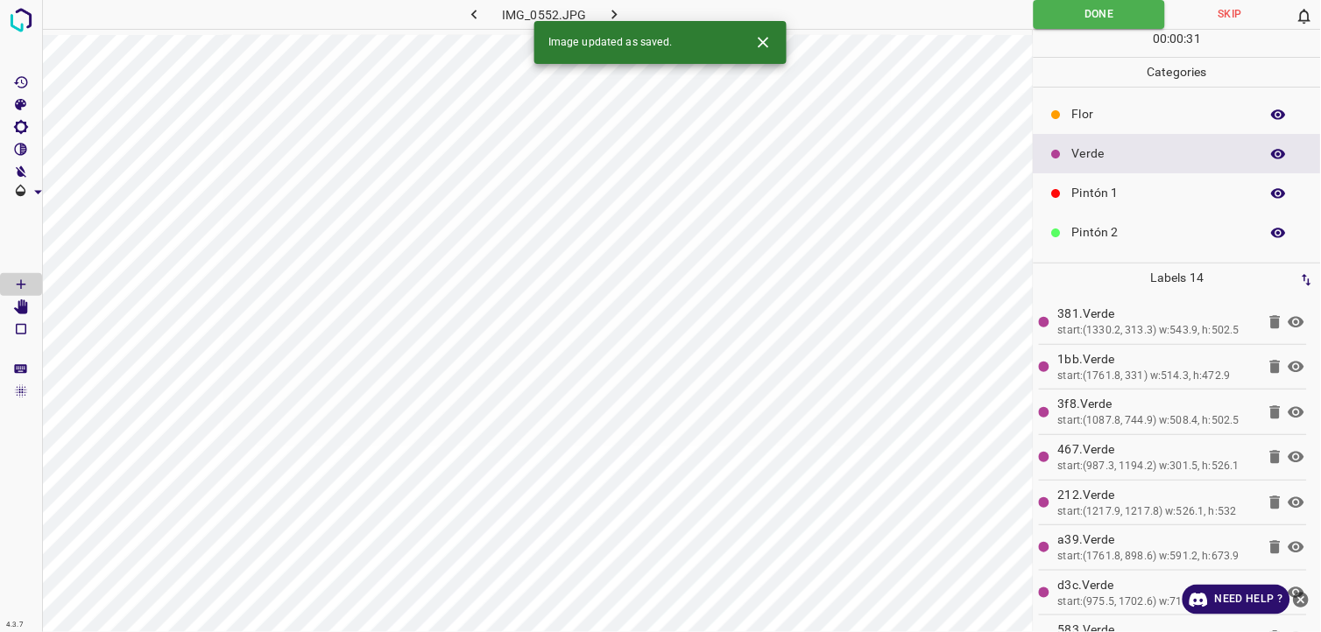
click at [601, 13] on button "button" at bounding box center [615, 14] width 56 height 29
